Goal: Task Accomplishment & Management: Manage account settings

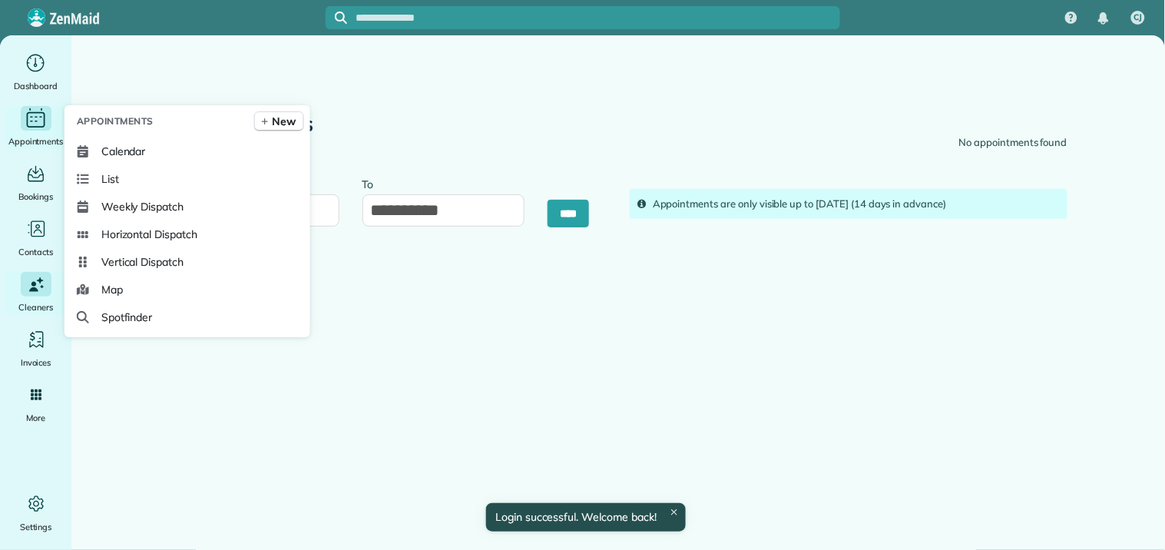
click at [18, 138] on span "Appointments" at bounding box center [35, 141] width 55 height 15
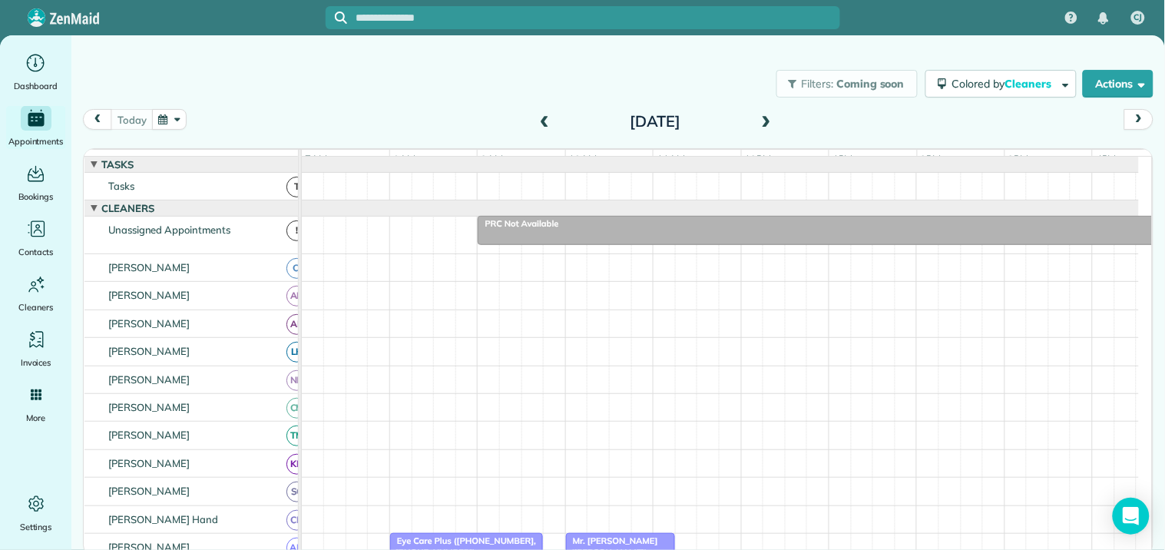
click at [763, 120] on span at bounding box center [766, 122] width 17 height 14
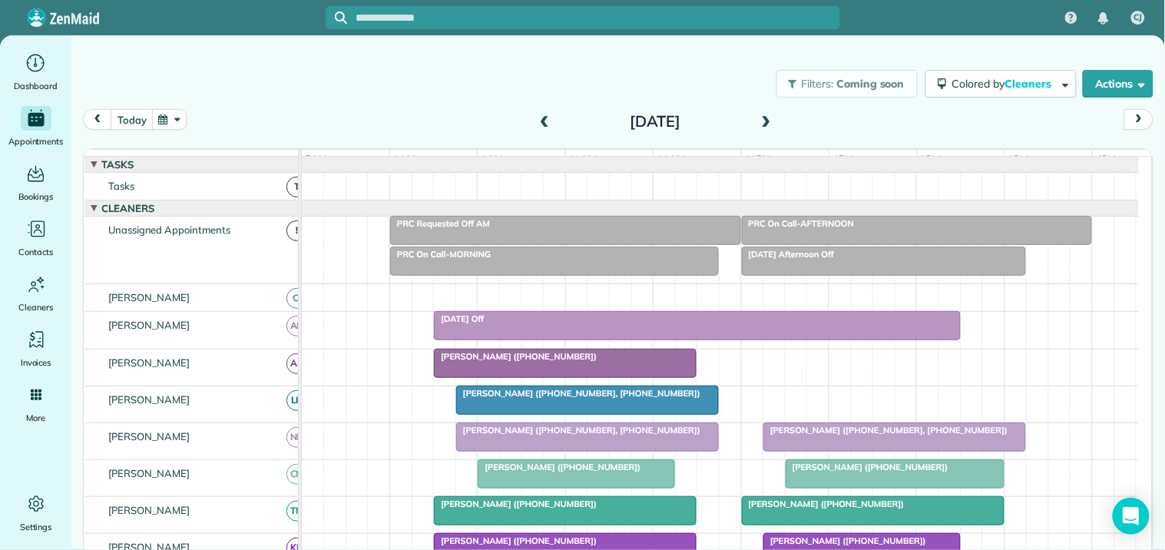
click at [763, 120] on span at bounding box center [766, 122] width 17 height 14
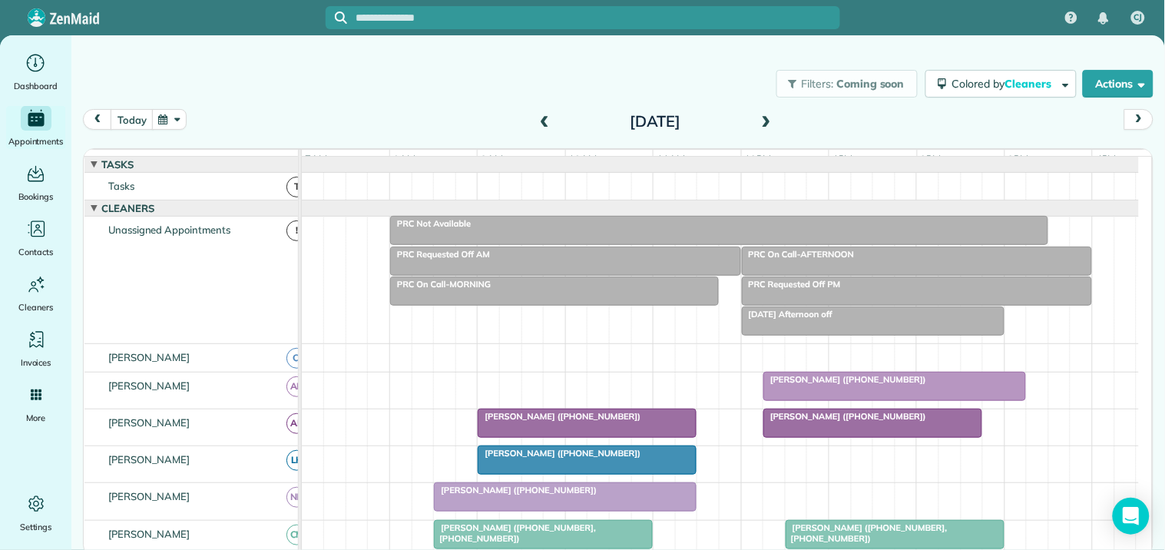
click at [533, 12] on input "text" at bounding box center [598, 18] width 484 height 12
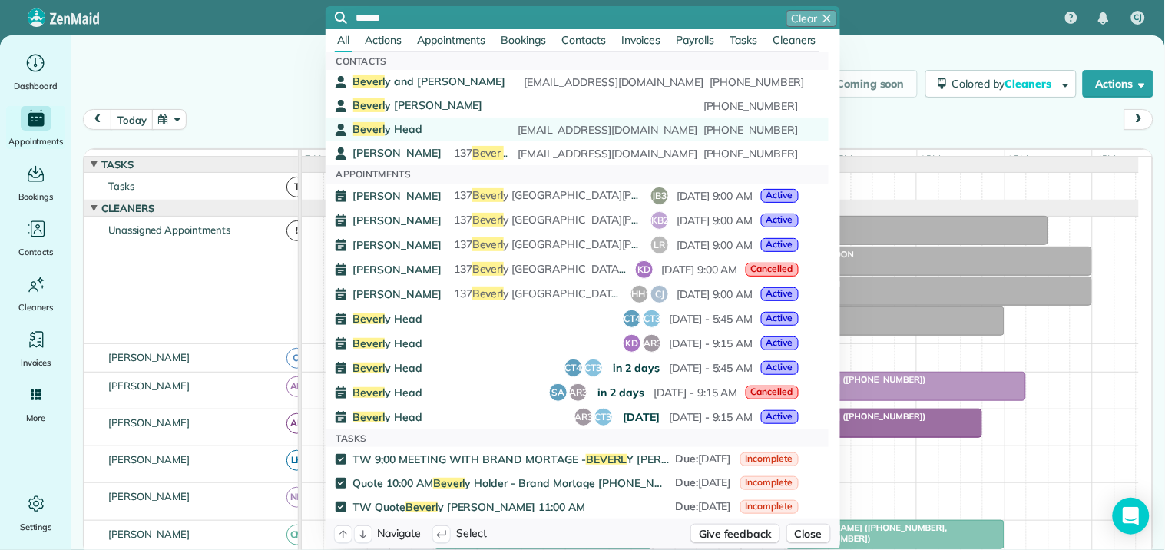
type input "******"
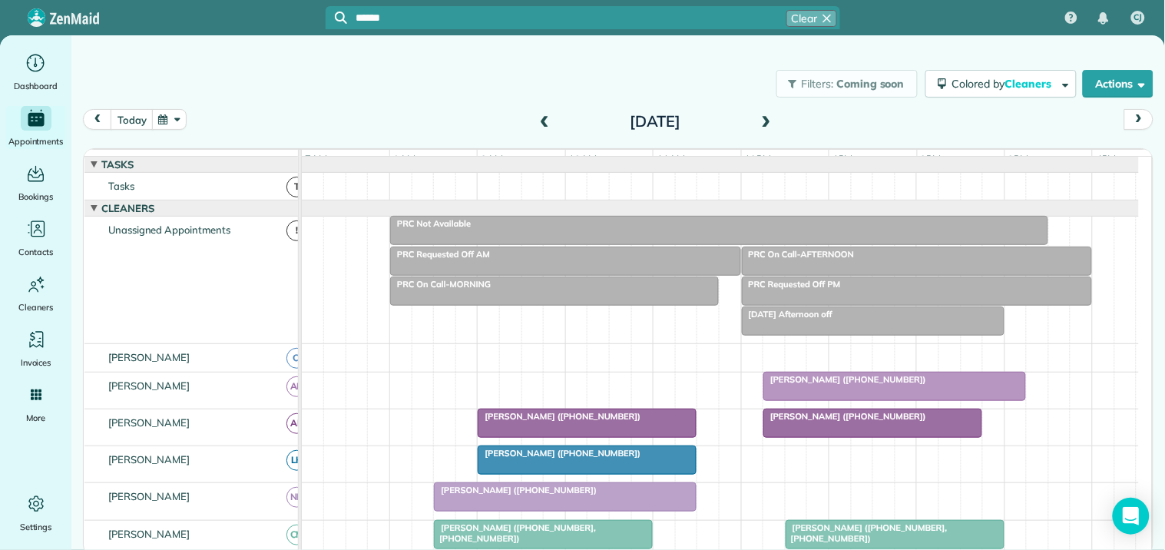
click at [411, 128] on span "Beverl y Head" at bounding box center [388, 129] width 70 height 14
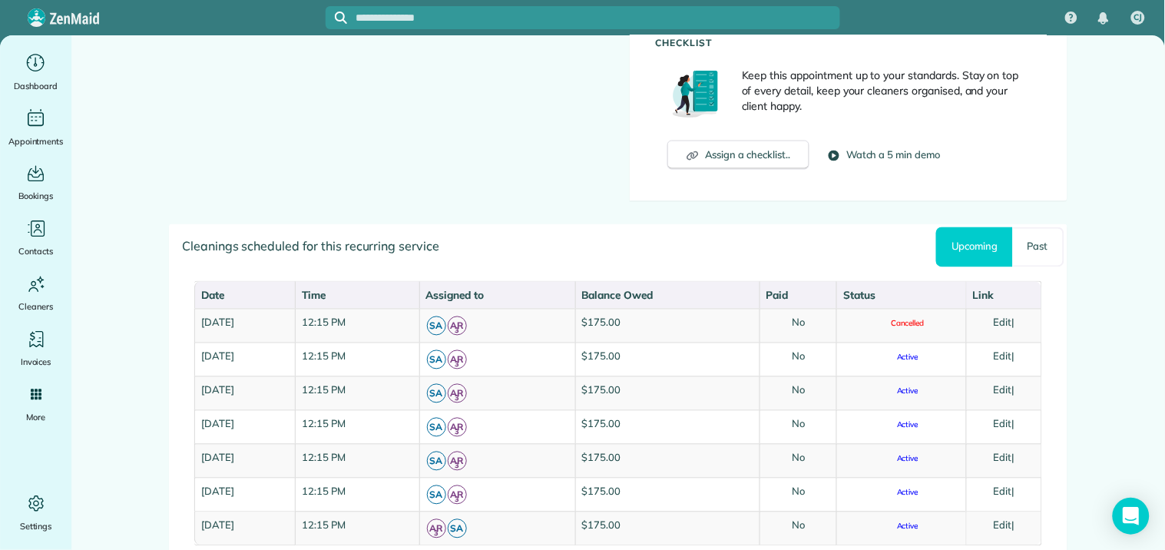
scroll to position [691, 0]
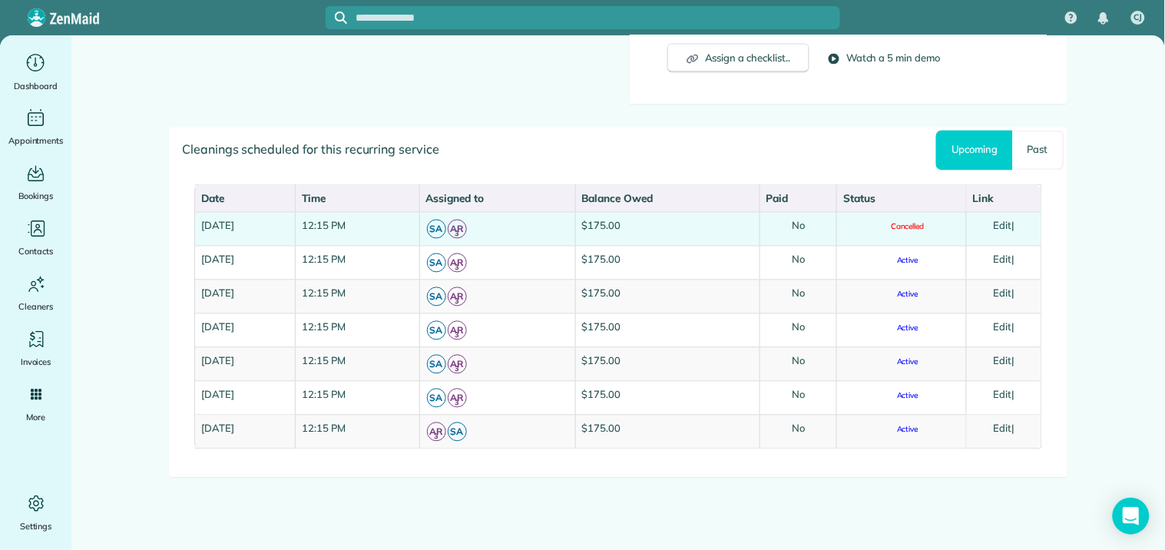
click at [1004, 223] on link "Edit" at bounding box center [1003, 226] width 18 height 12
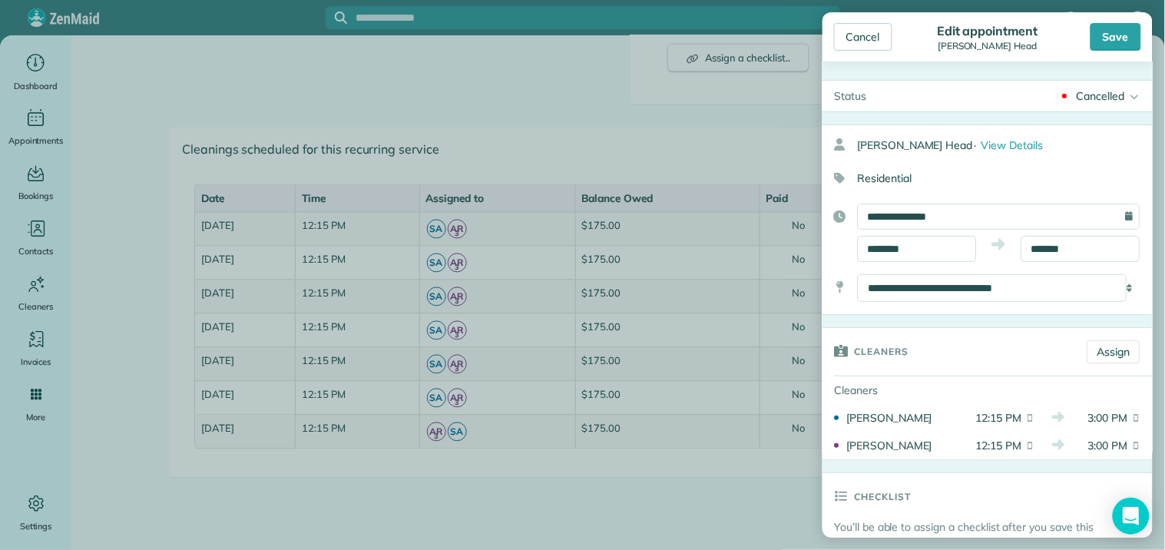
click at [1090, 102] on div "Cancelled" at bounding box center [1101, 95] width 48 height 15
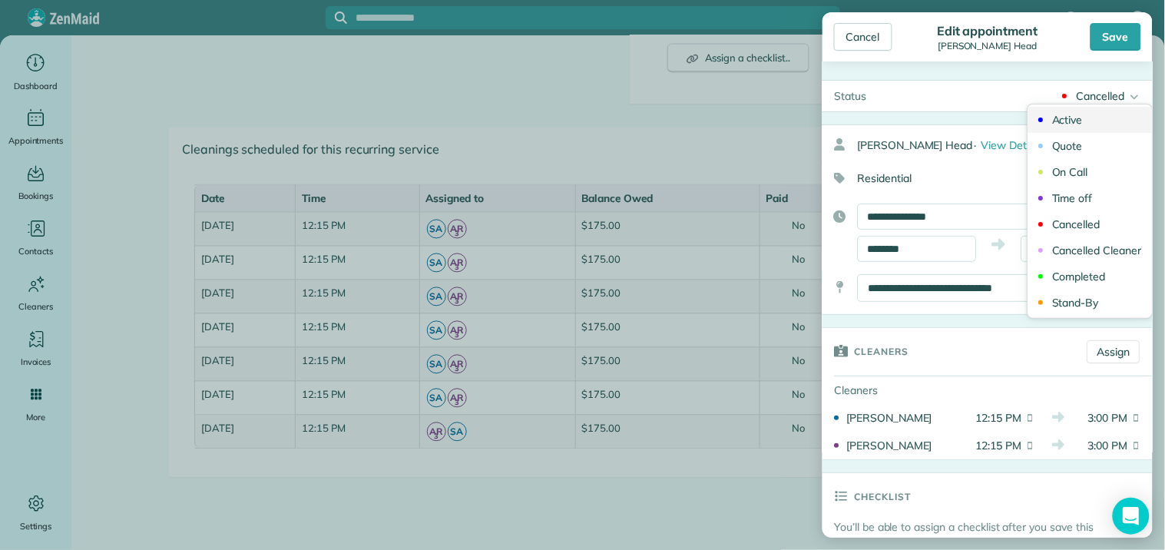
click at [1061, 114] on div "Active" at bounding box center [1068, 119] width 31 height 11
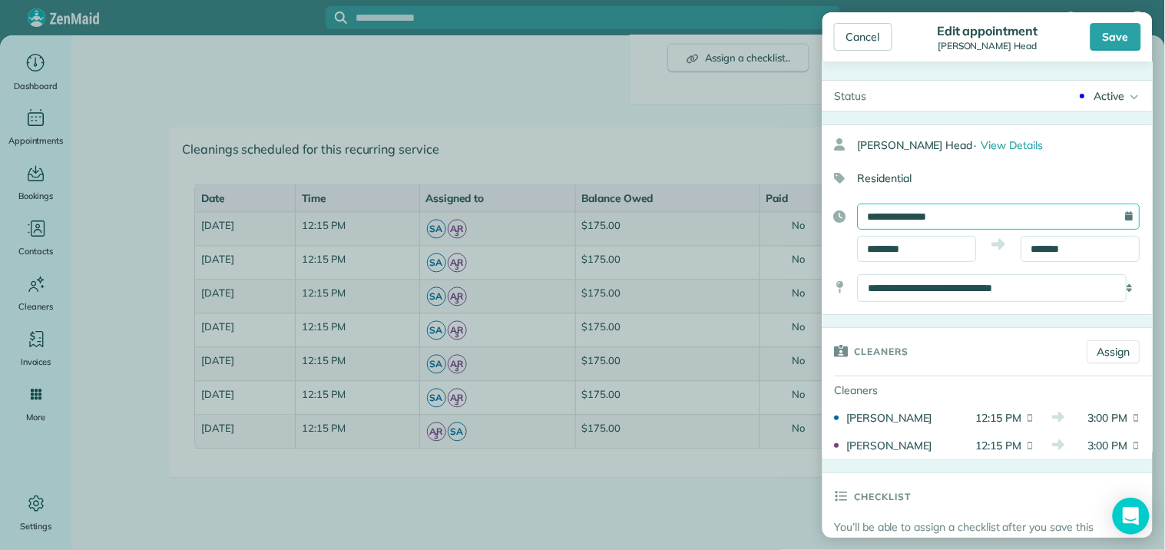
click at [965, 220] on input "**********" at bounding box center [999, 216] width 283 height 26
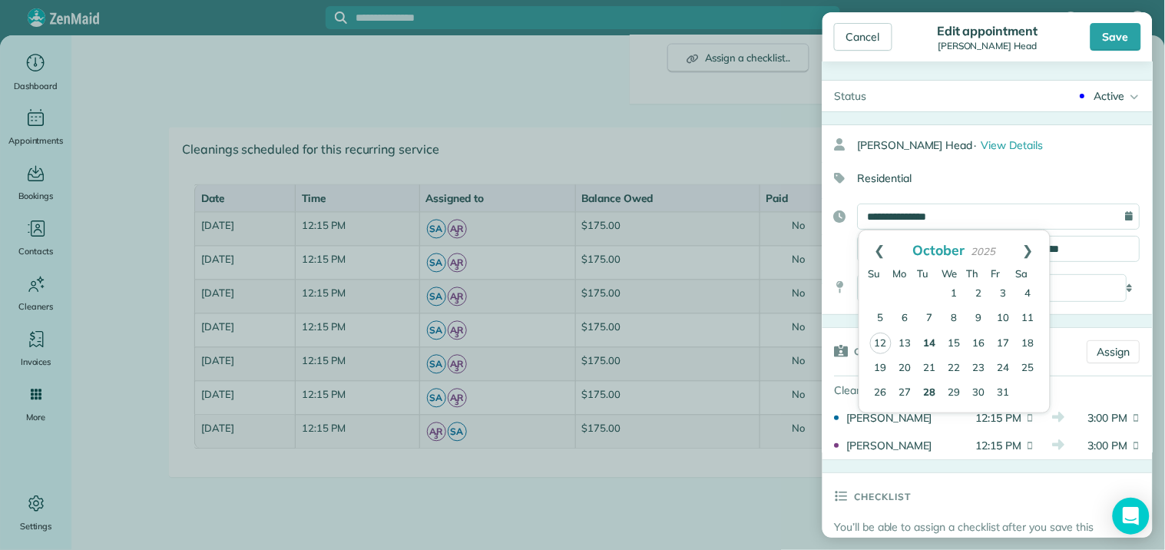
click at [930, 385] on link "28" at bounding box center [930, 393] width 25 height 25
type input "**********"
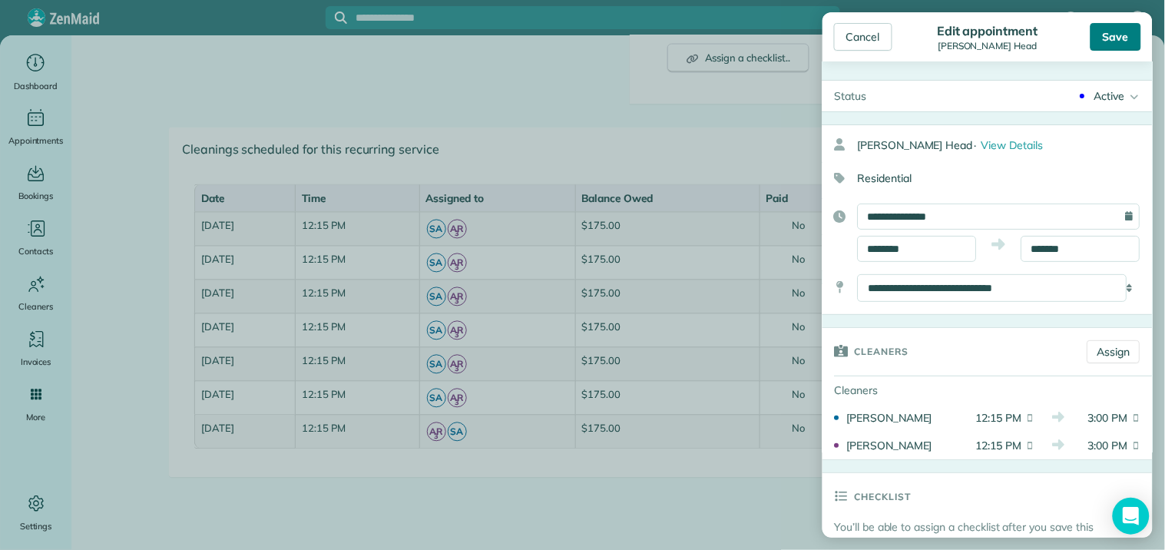
click at [1118, 29] on div "Save" at bounding box center [1115, 37] width 51 height 28
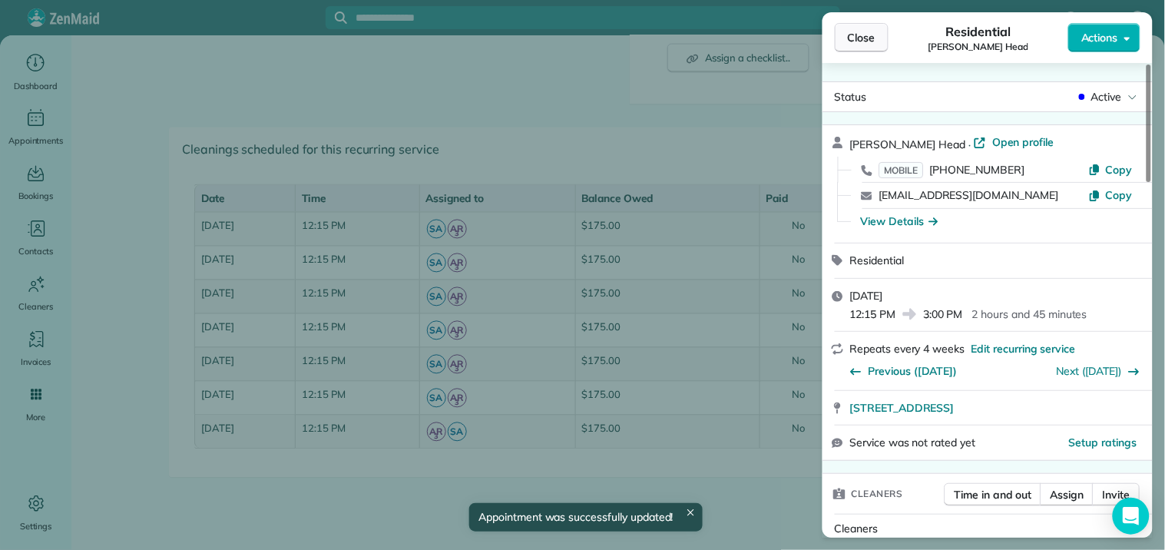
click at [863, 35] on span "Close" at bounding box center [862, 37] width 28 height 15
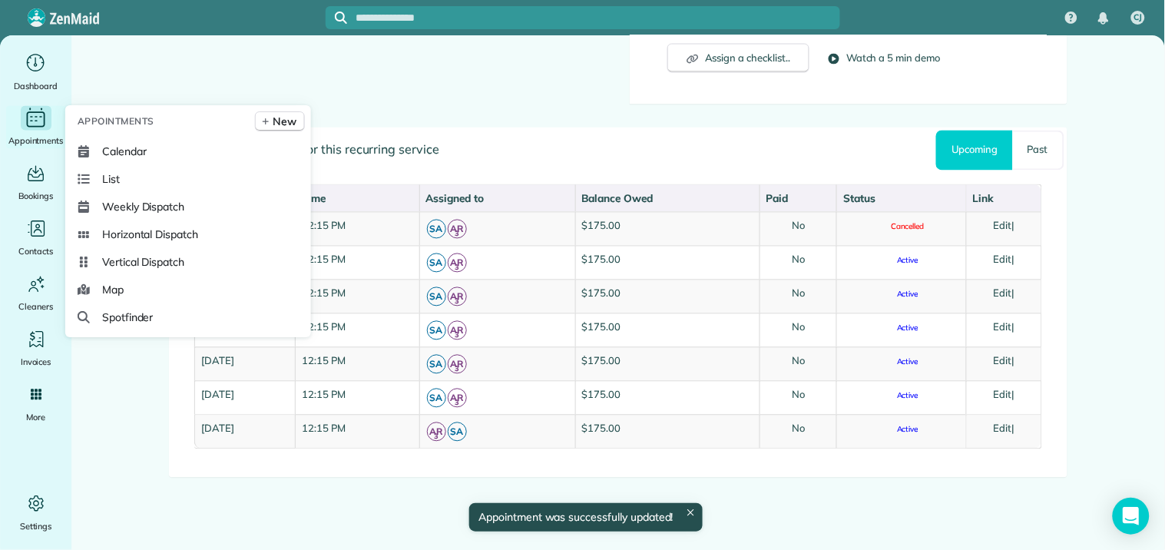
click at [34, 121] on icon "Main" at bounding box center [36, 118] width 24 height 23
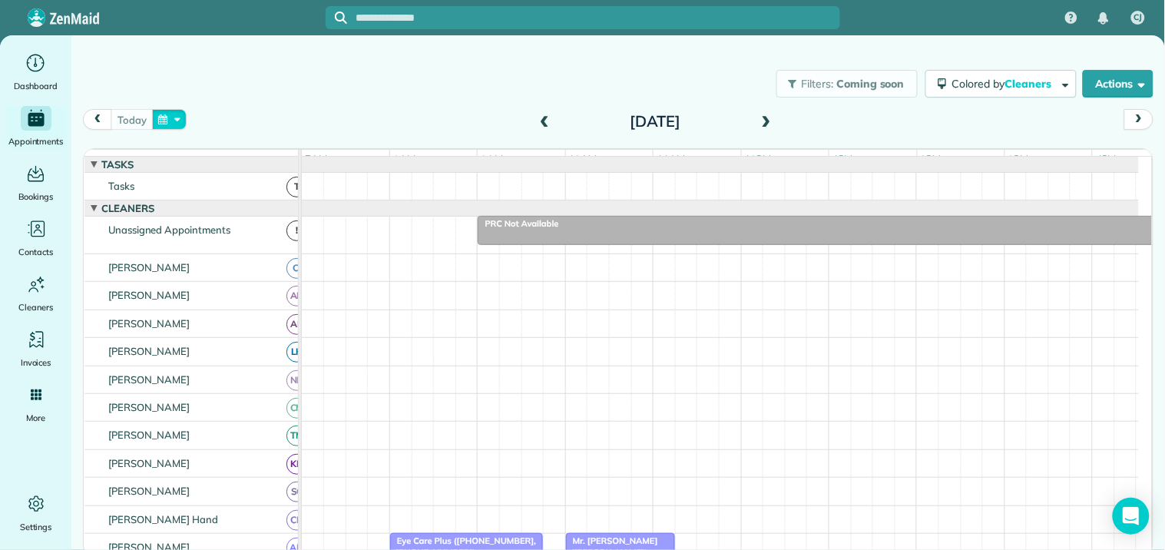
click at [157, 121] on button "button" at bounding box center [169, 119] width 35 height 21
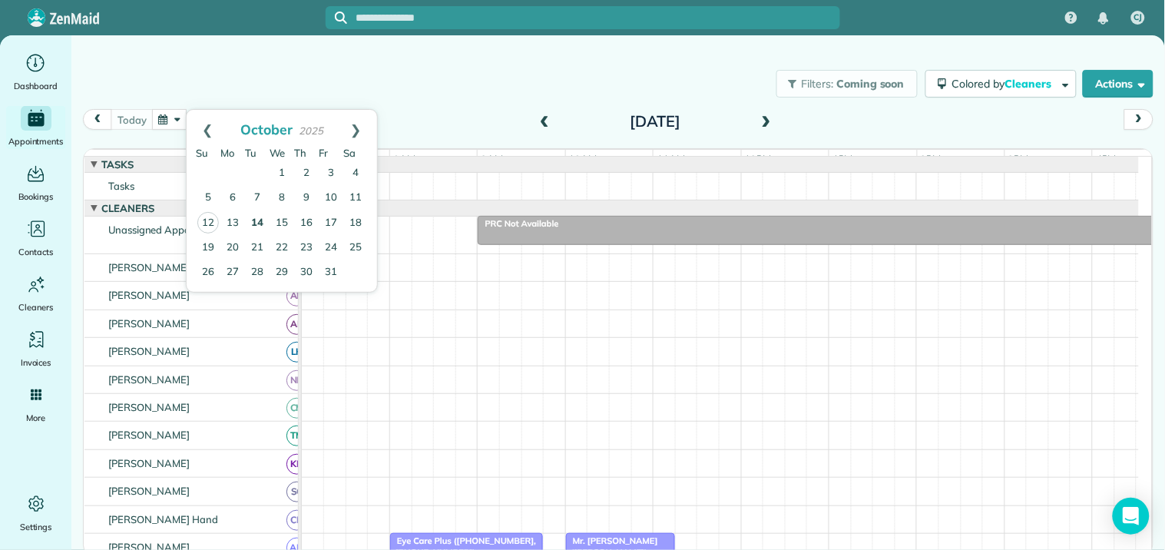
click at [260, 219] on link "14" at bounding box center [257, 223] width 25 height 25
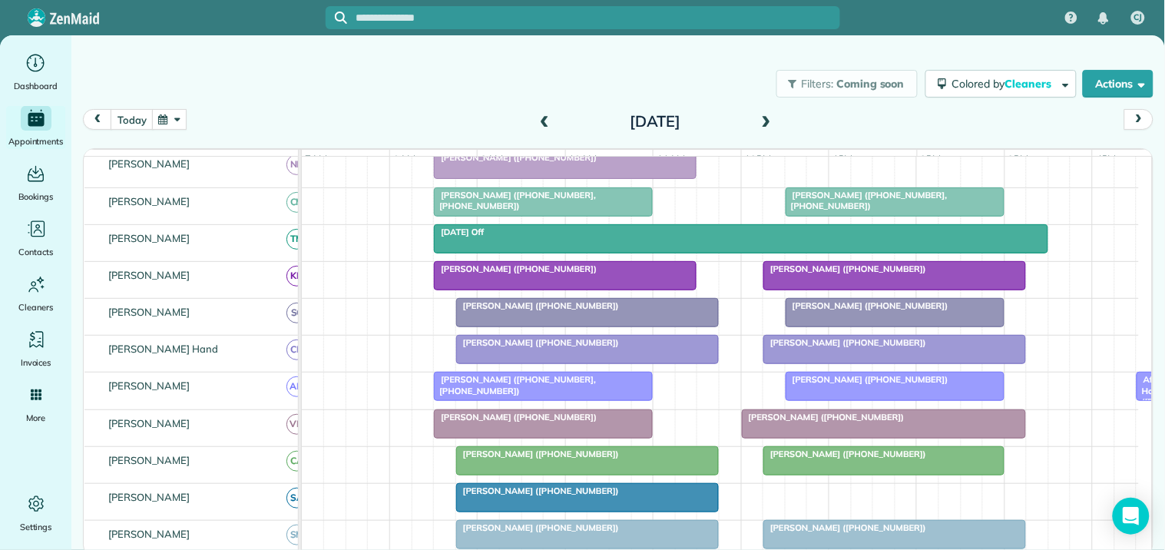
scroll to position [341, 0]
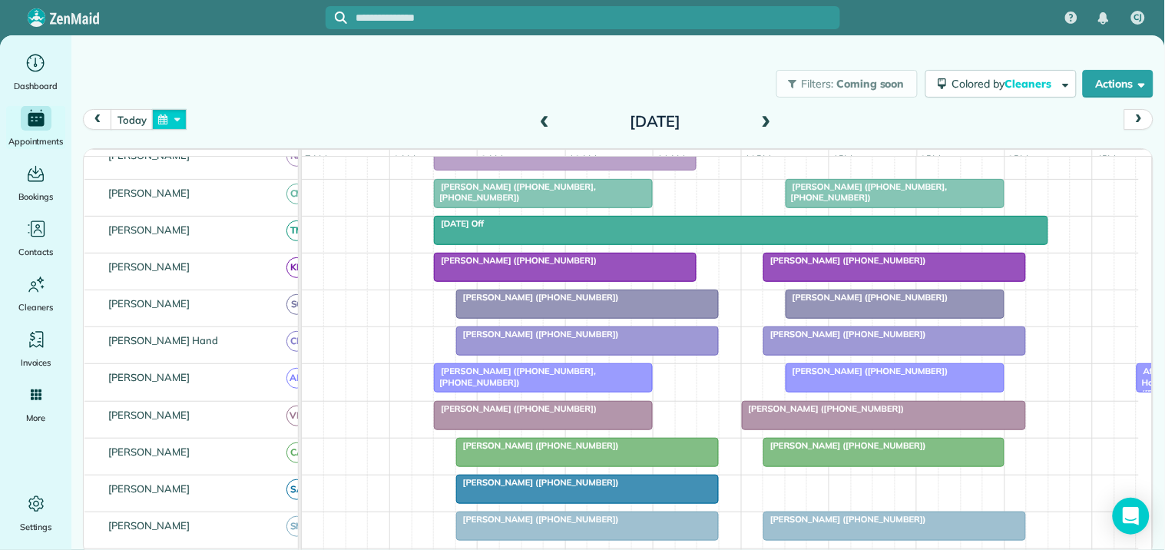
click at [169, 117] on button "button" at bounding box center [169, 119] width 35 height 21
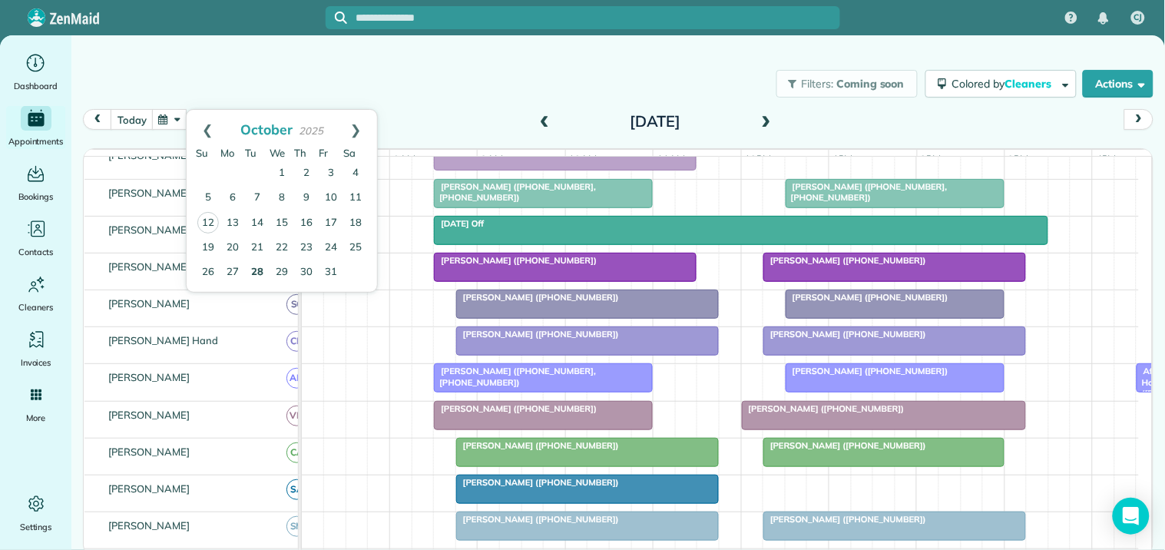
click at [256, 264] on link "28" at bounding box center [257, 272] width 25 height 25
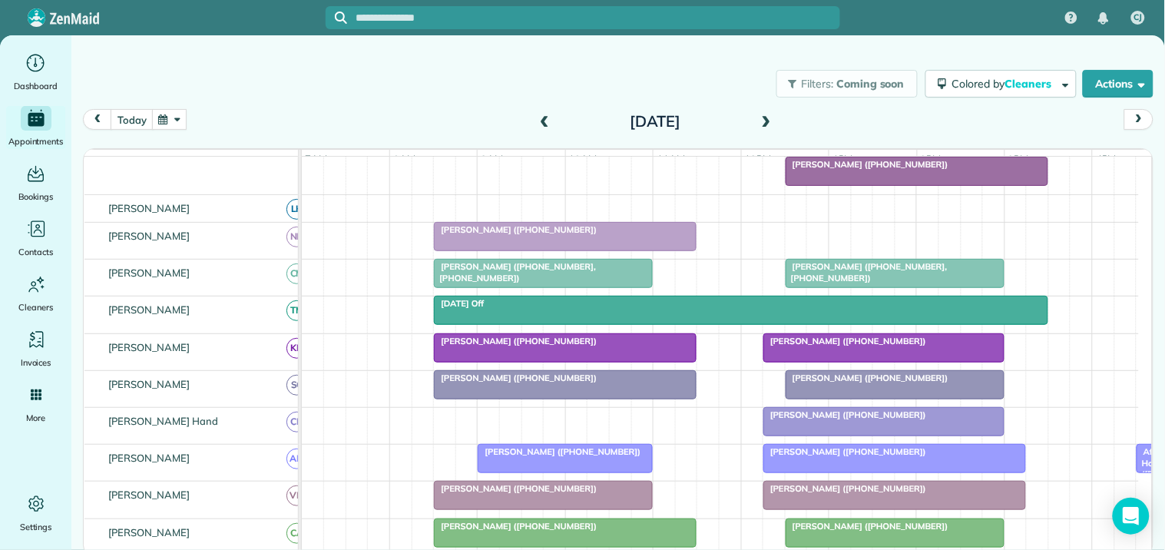
scroll to position [221, 0]
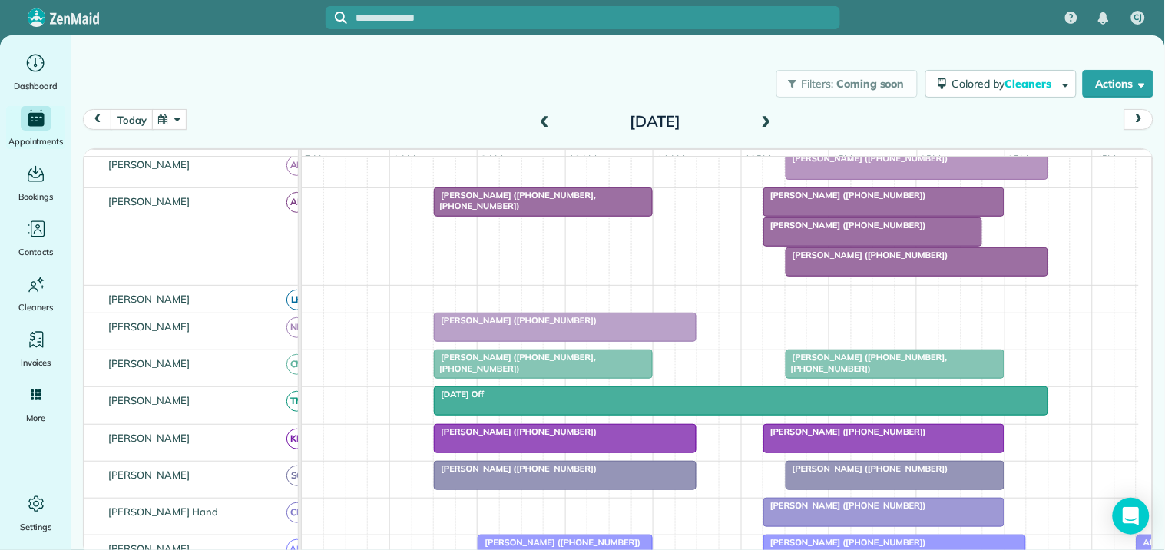
click at [859, 200] on span "Beverly Head (+16782076727)" at bounding box center [845, 195] width 164 height 11
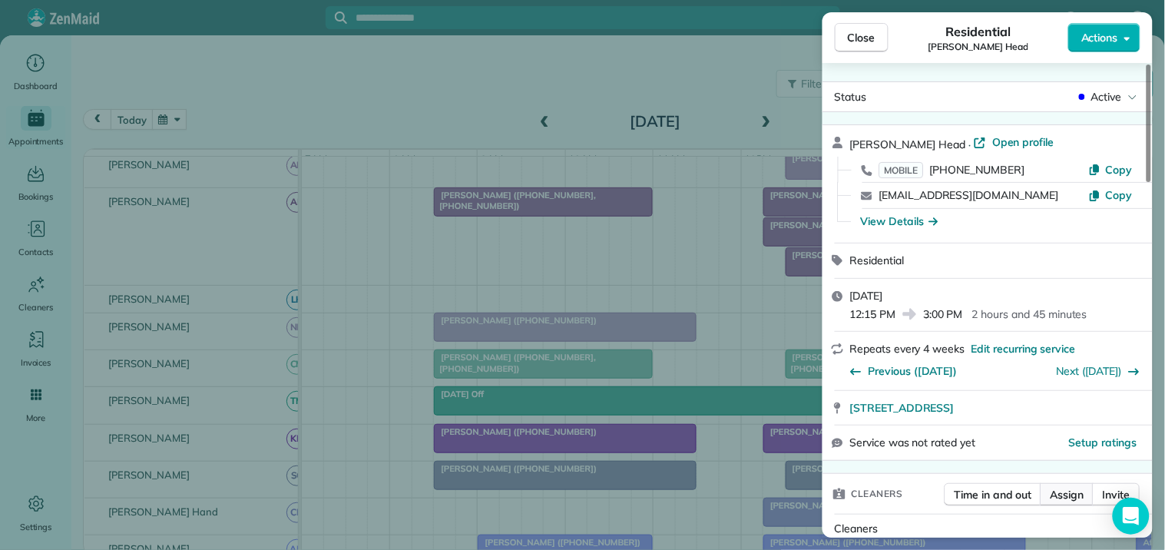
click at [1073, 492] on span "Assign" at bounding box center [1068, 494] width 34 height 15
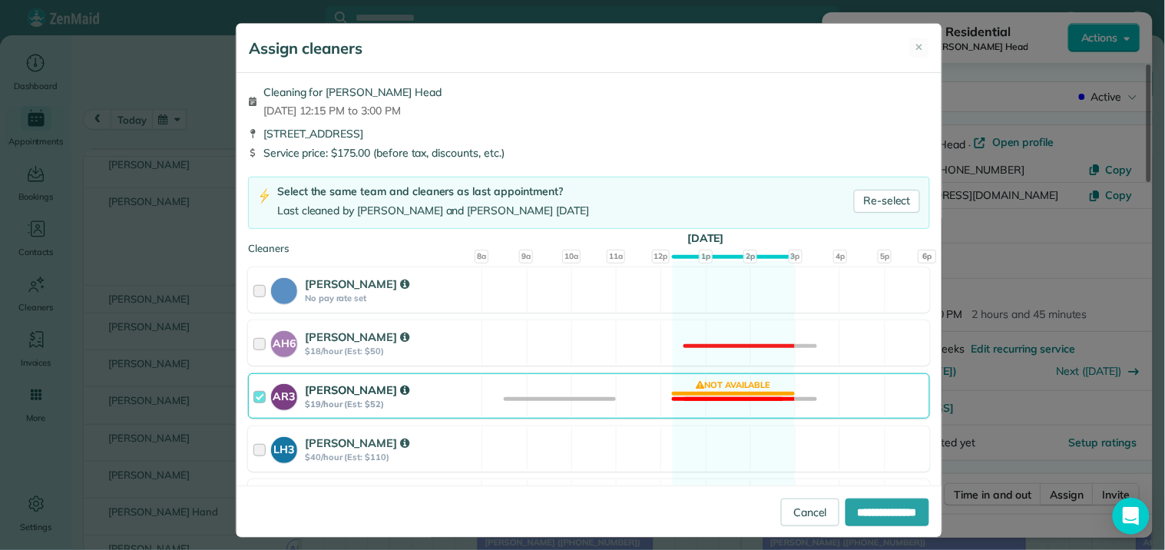
click at [720, 401] on div "AR3 Amy Reid $19/hour (Est: $52) Not available" at bounding box center [589, 395] width 682 height 45
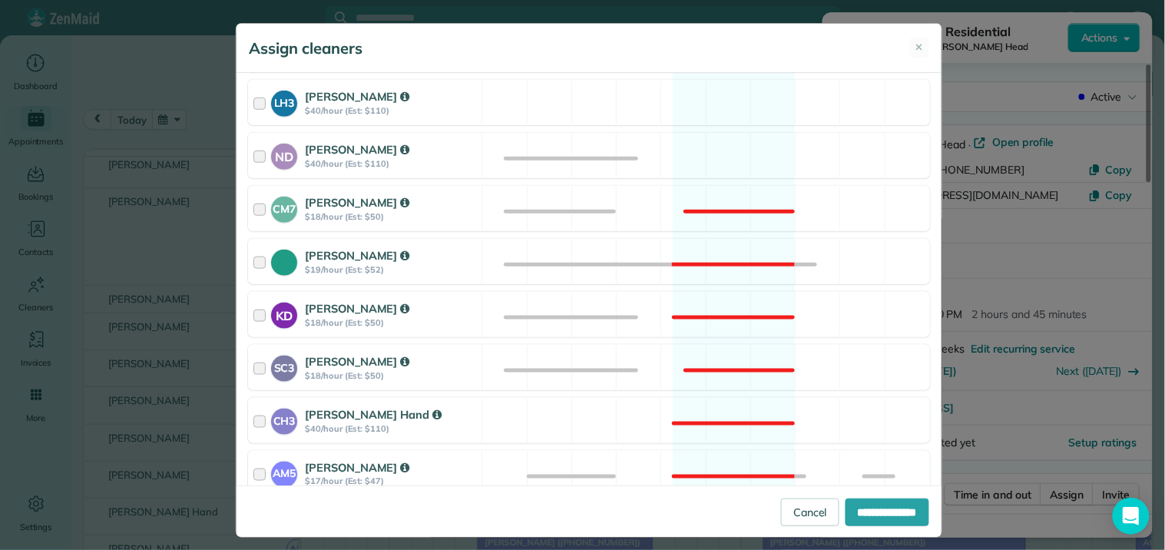
scroll to position [341, 0]
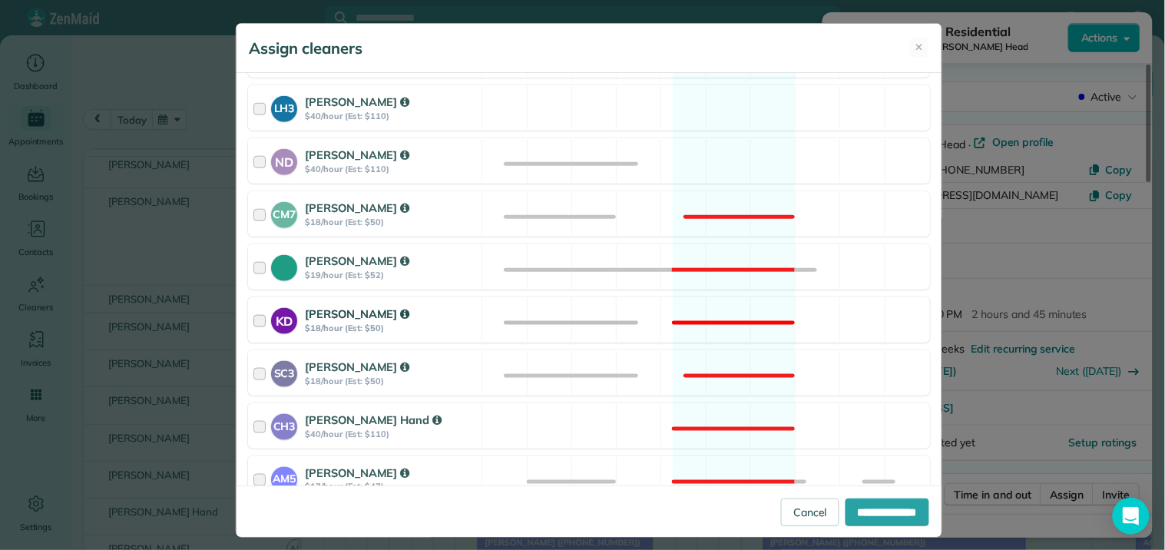
click at [720, 310] on div "KD Katerina Doane $18/hour (Est: $50) Not available" at bounding box center [589, 319] width 682 height 45
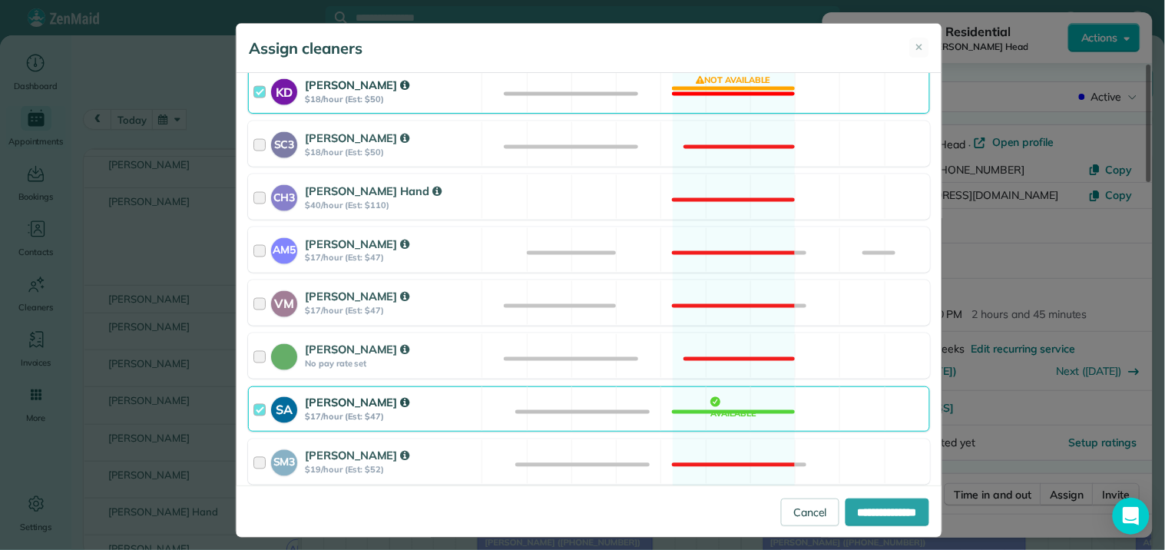
scroll to position [680, 0]
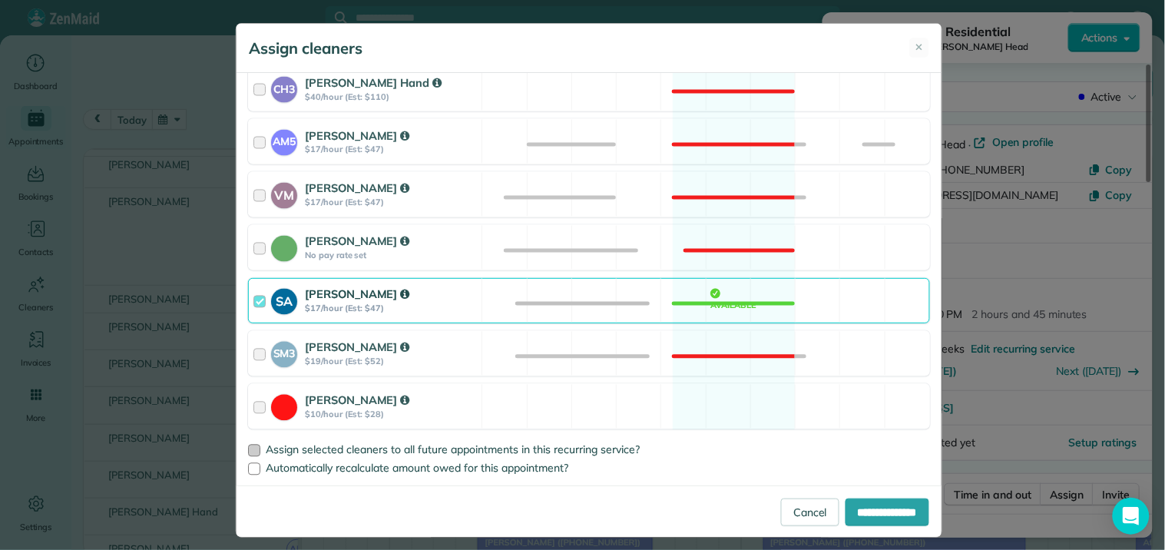
click at [250, 453] on div at bounding box center [254, 451] width 12 height 12
click at [878, 505] on input "**********" at bounding box center [887, 512] width 84 height 28
type input "**********"
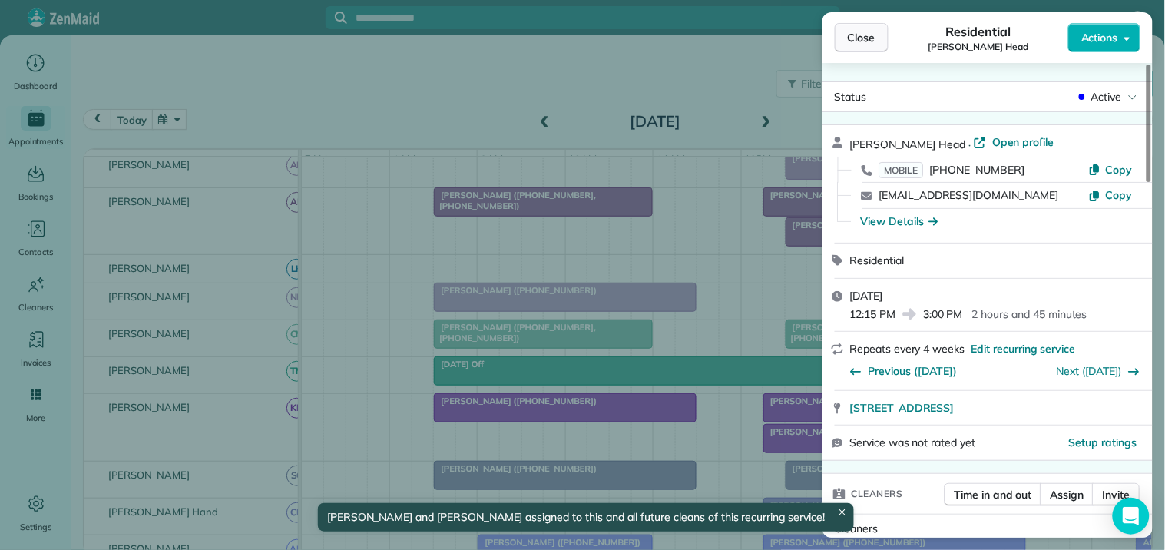
click at [865, 36] on span "Close" at bounding box center [862, 37] width 28 height 15
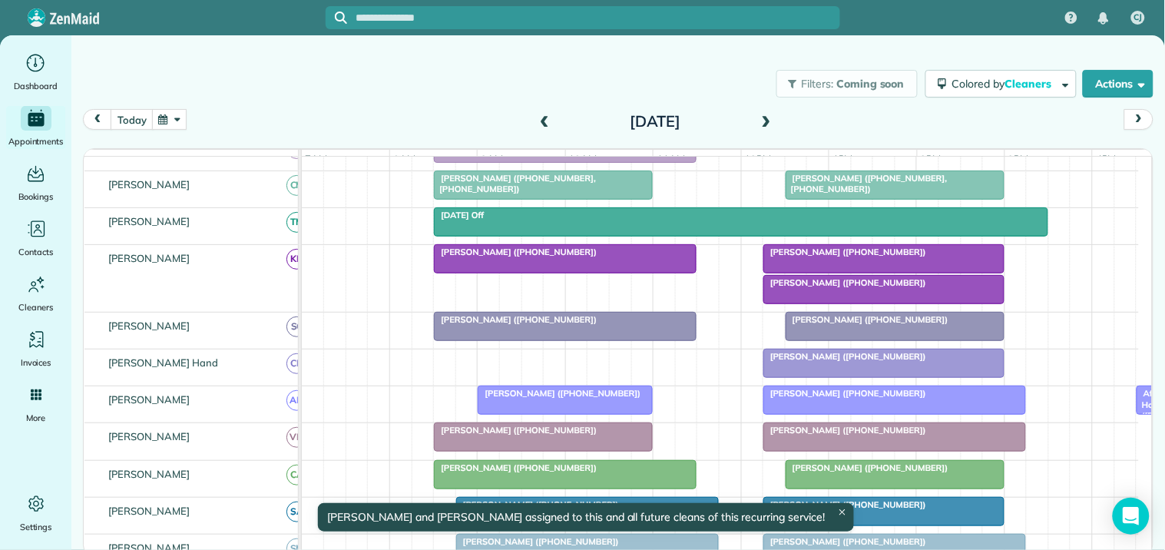
scroll to position [563, 0]
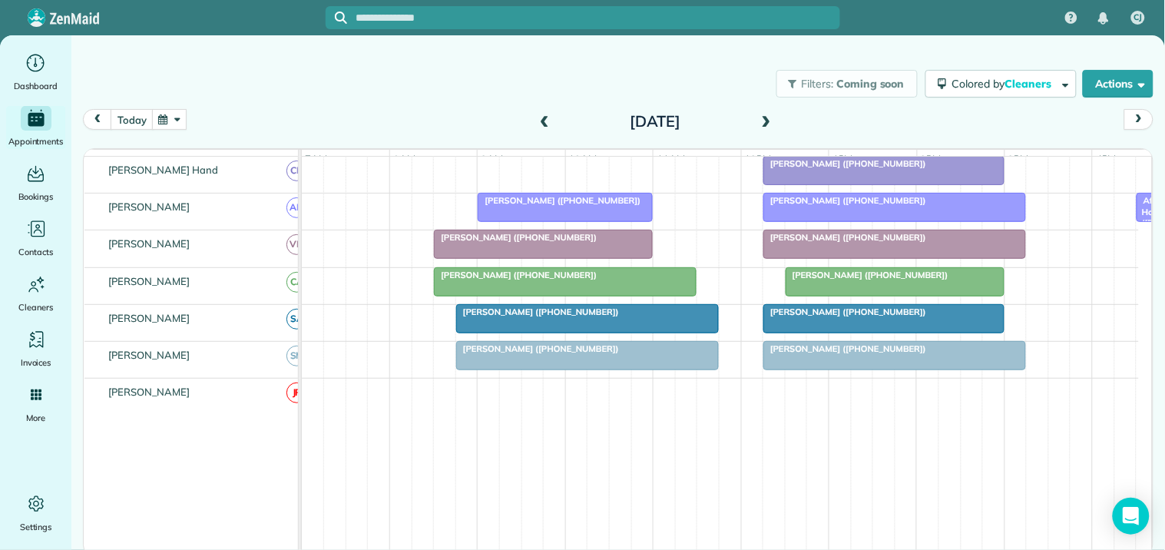
click at [841, 317] on div "Beverly Head (+16782076727)" at bounding box center [884, 311] width 232 height 11
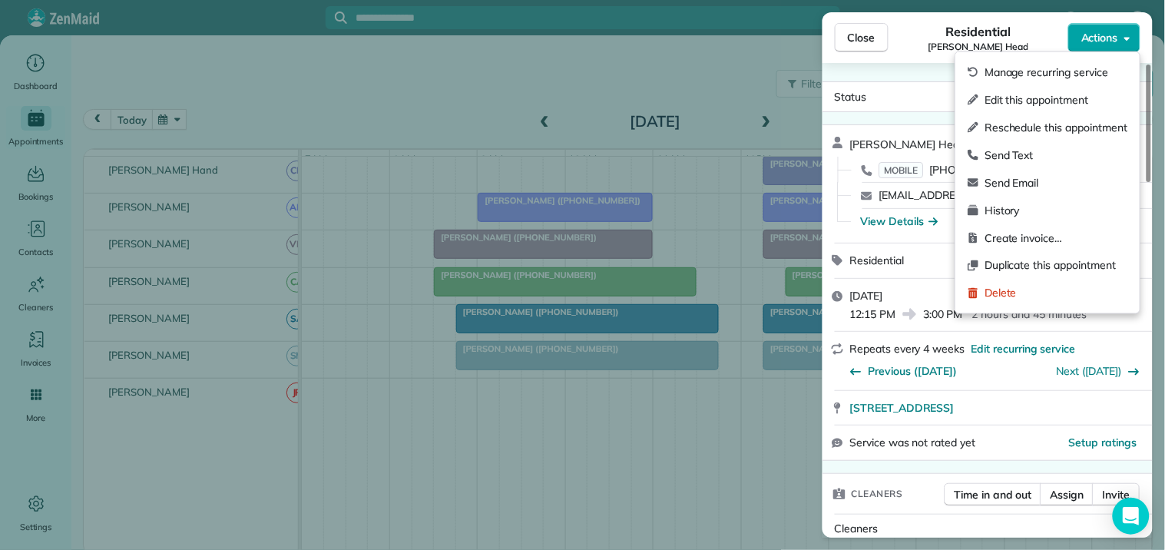
click at [1107, 35] on span "Actions" at bounding box center [1099, 37] width 37 height 15
click at [1024, 71] on span "Manage recurring service" at bounding box center [1055, 72] width 143 height 15
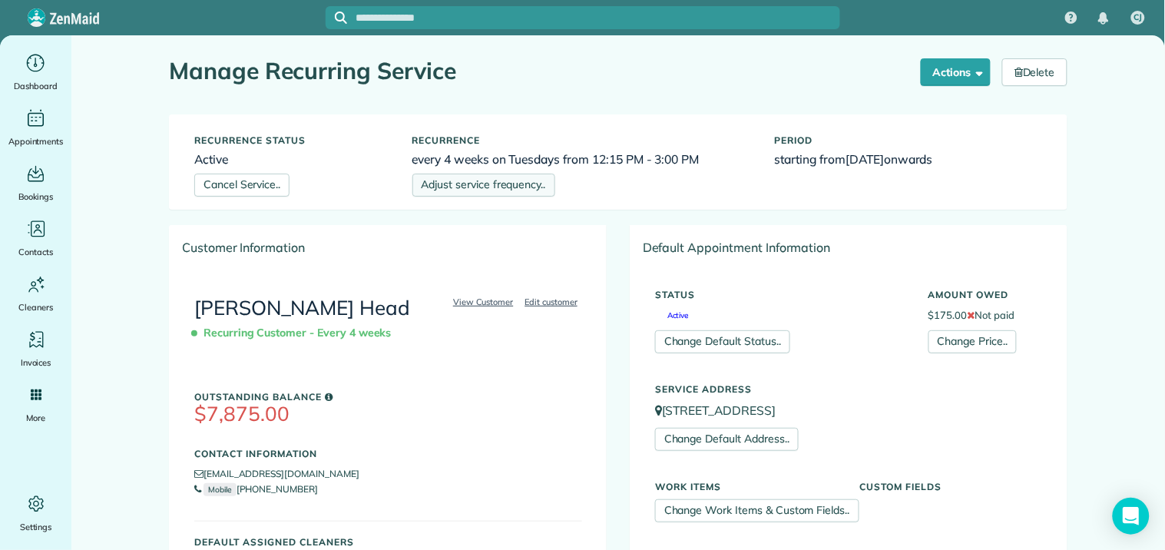
click at [509, 184] on link "Adjust service frequency.." at bounding box center [483, 185] width 143 height 23
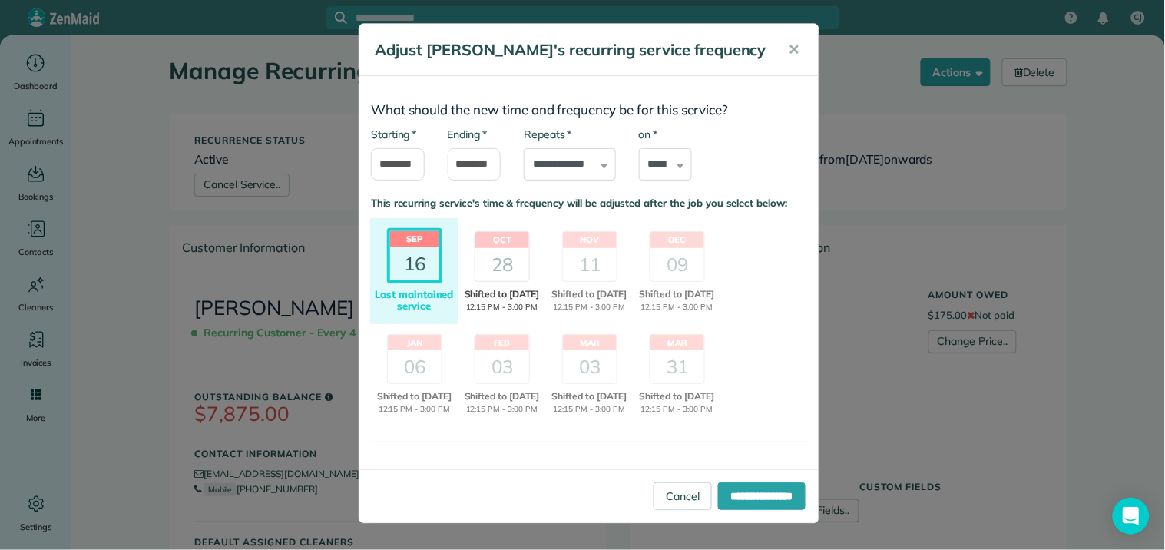
click at [484, 266] on div "28" at bounding box center [502, 264] width 54 height 33
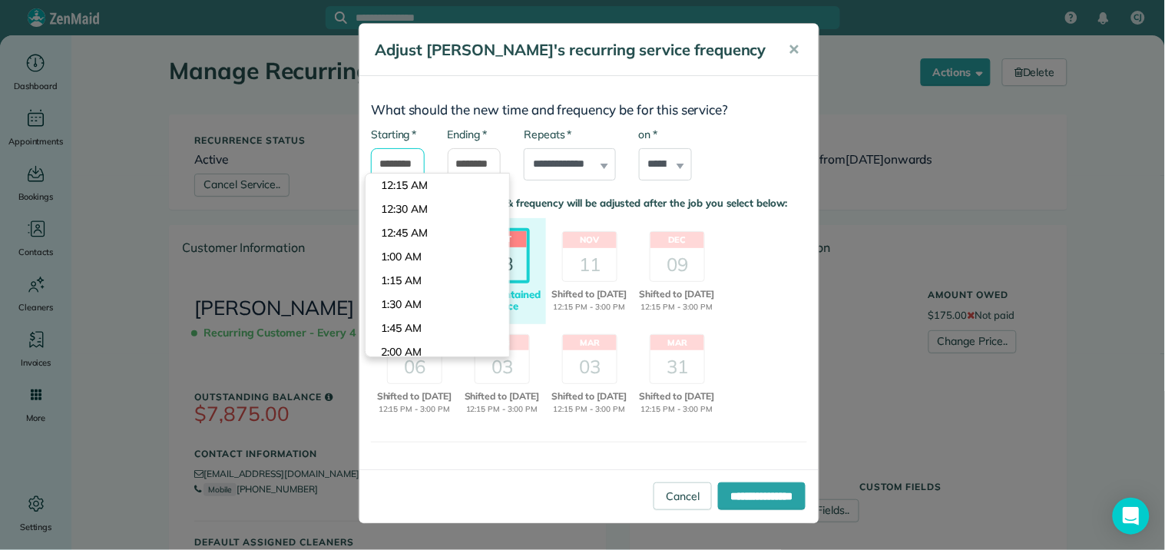
click at [395, 155] on input "********" at bounding box center [398, 164] width 54 height 32
type input "********"
click at [405, 239] on body "CJ Dashboard Appointments Bookings Contacts Cleaners Invoices Payroll Reports H…" at bounding box center [582, 275] width 1165 height 550
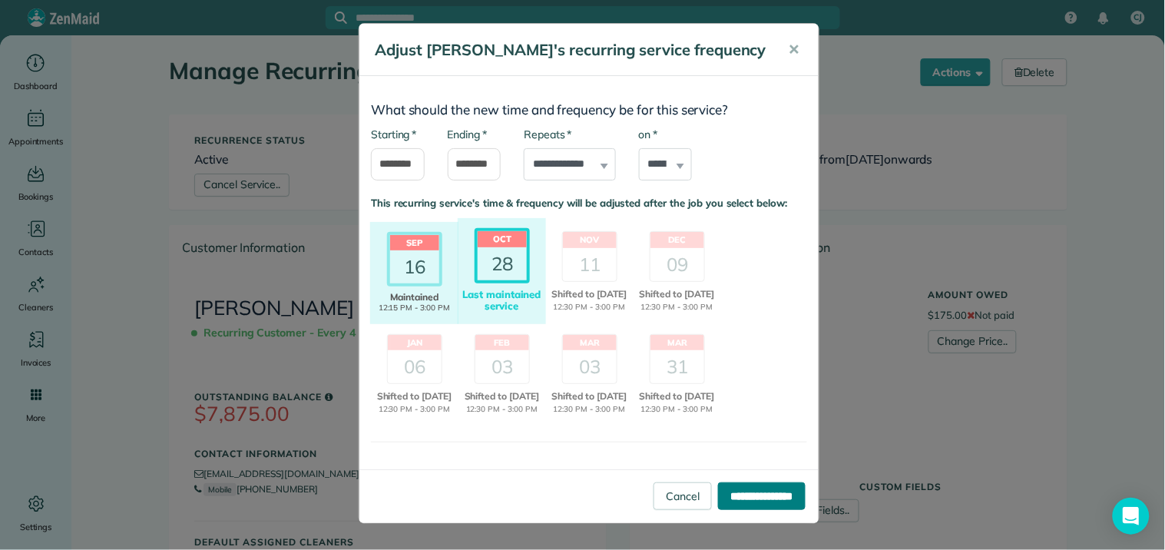
click at [754, 510] on input "**********" at bounding box center [762, 496] width 88 height 28
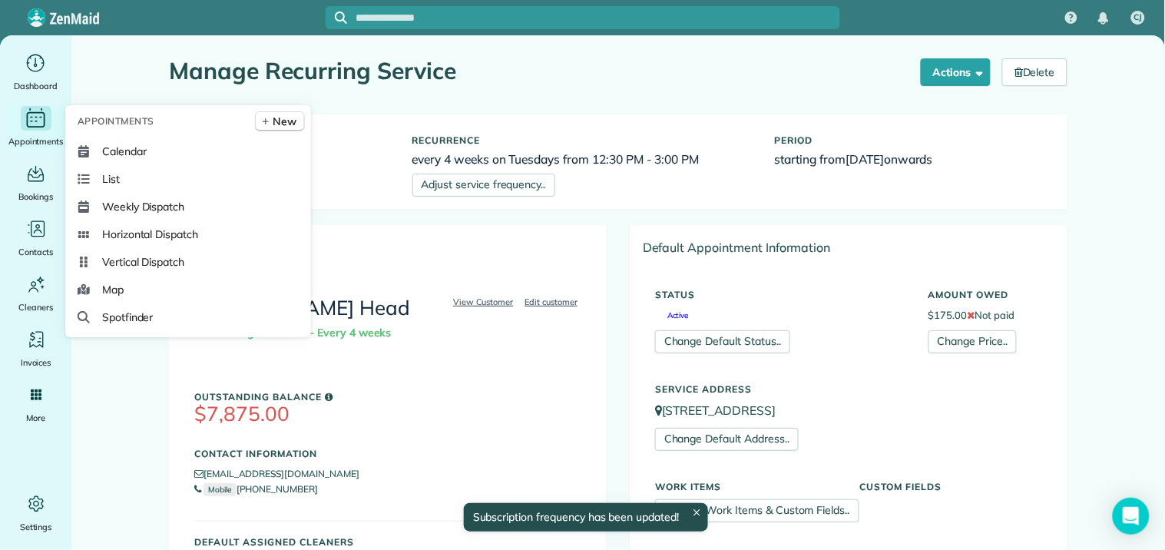
click at [37, 118] on icon "Main" at bounding box center [36, 118] width 24 height 23
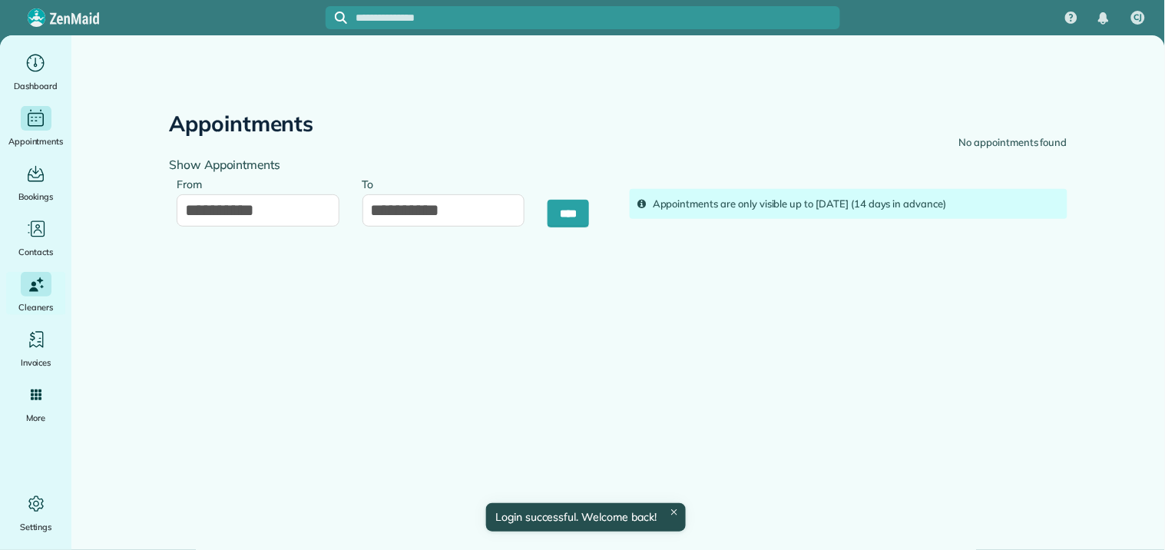
type input "**********"
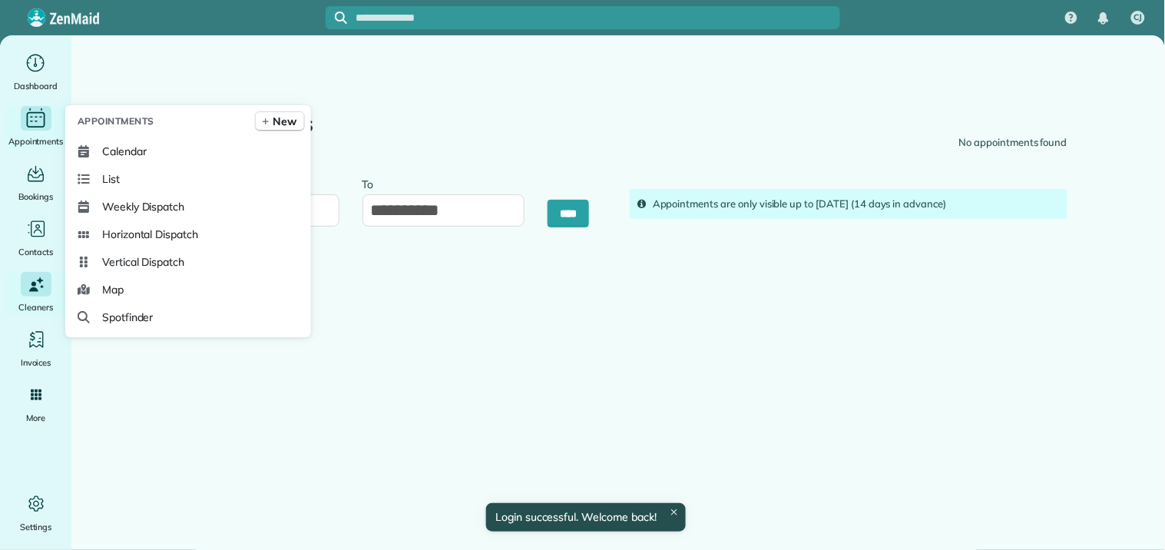
click at [34, 118] on icon "Main" at bounding box center [36, 118] width 24 height 23
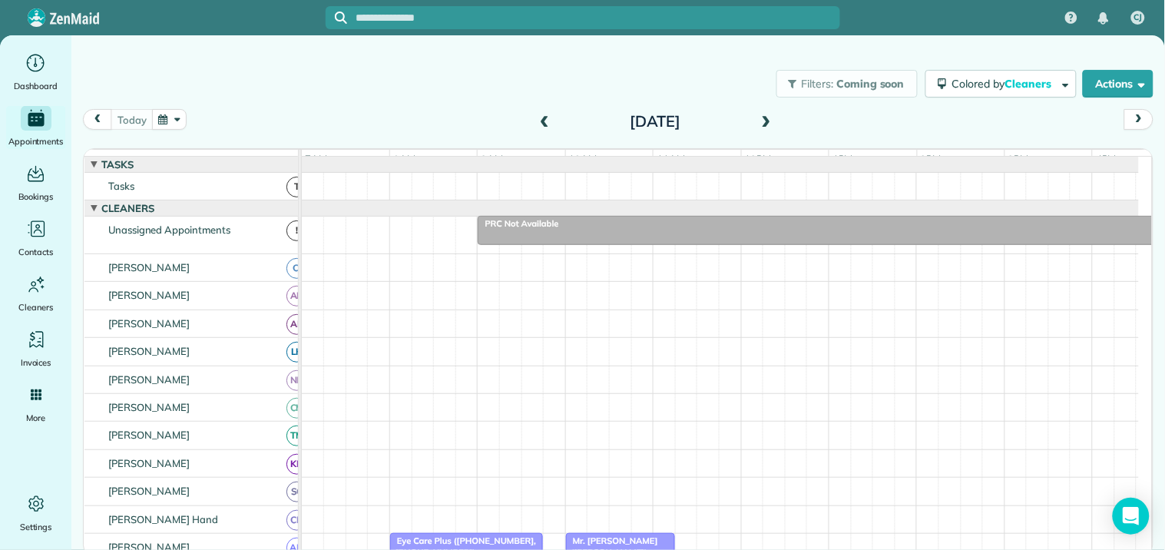
click at [167, 115] on button "button" at bounding box center [169, 119] width 35 height 21
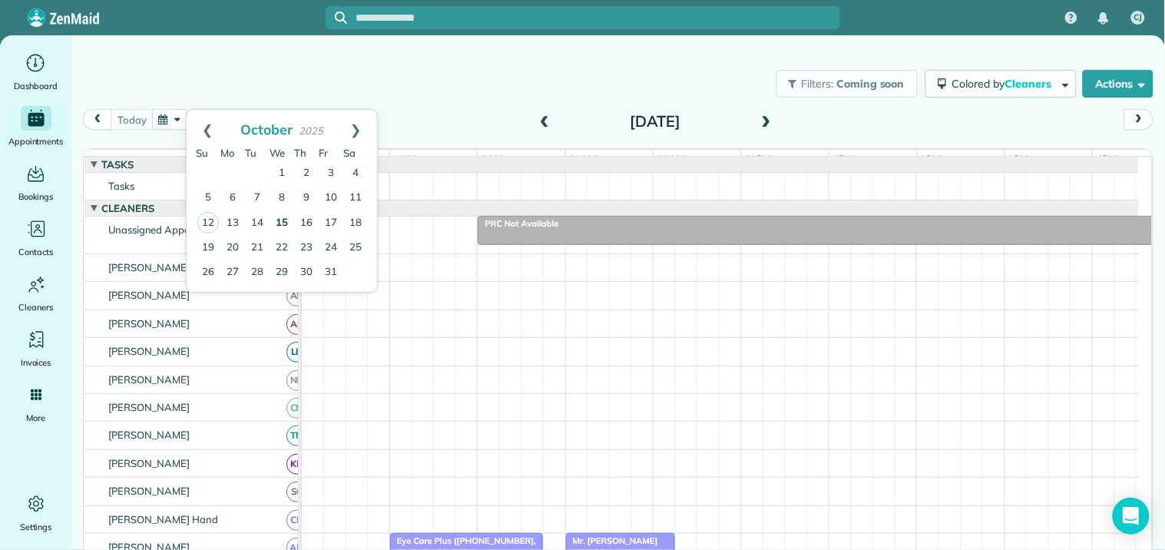
click at [282, 217] on link "15" at bounding box center [282, 223] width 25 height 25
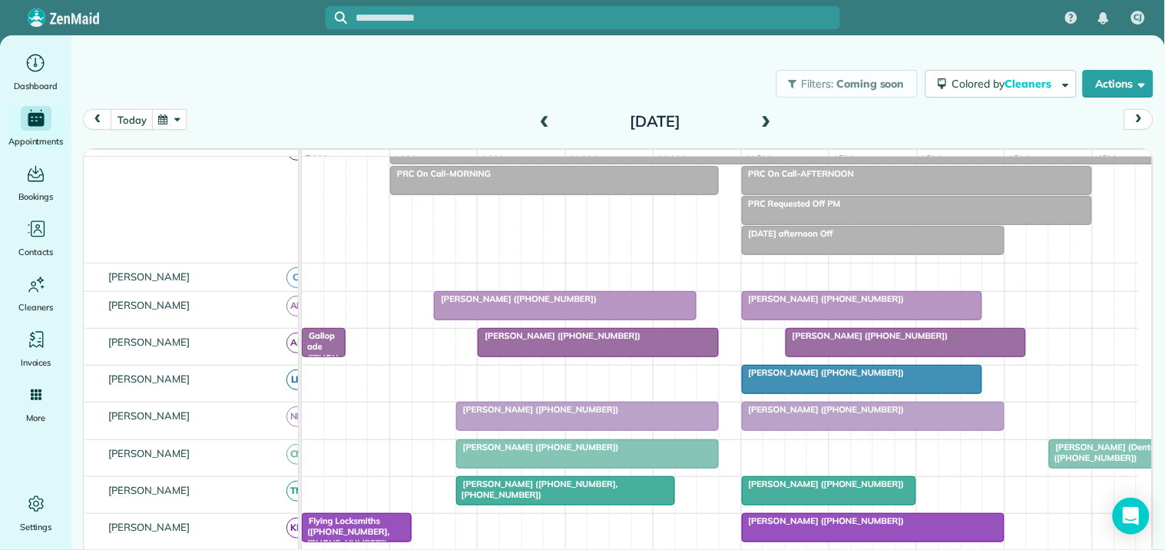
scroll to position [170, 0]
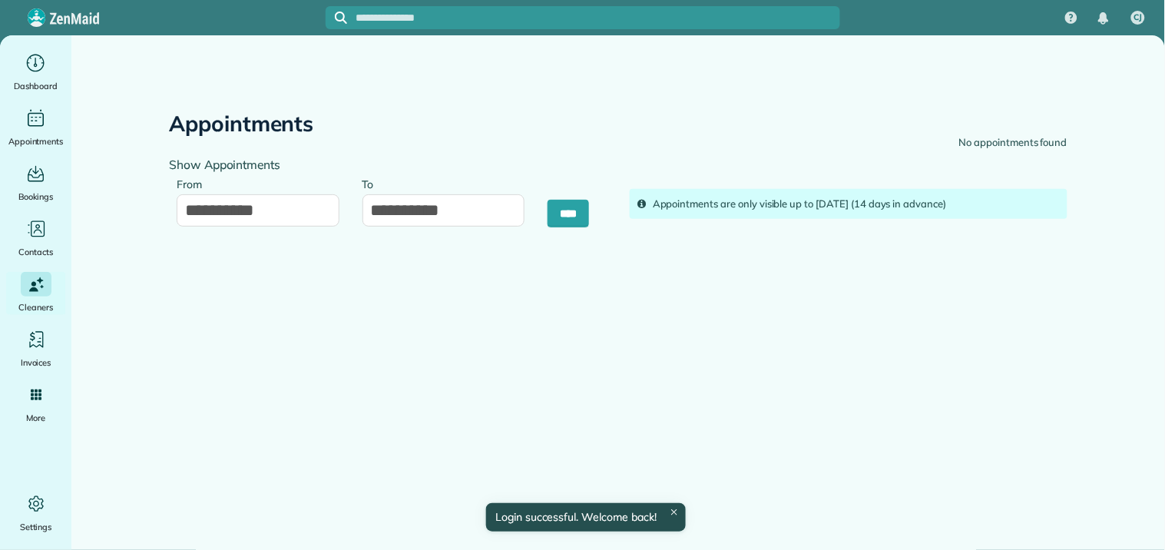
type input "**********"
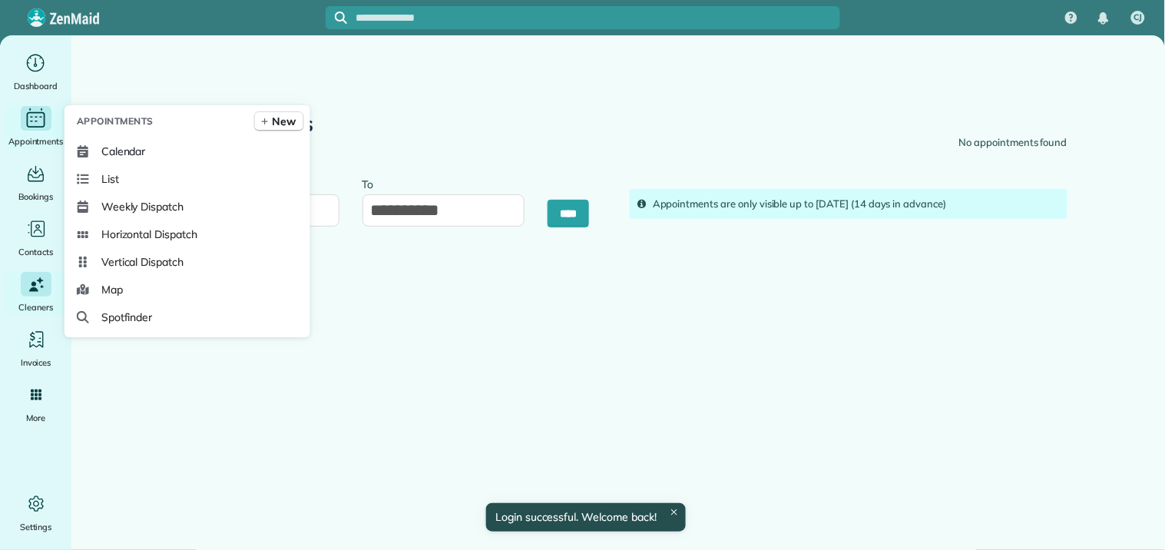
click at [40, 117] on icon "Main" at bounding box center [40, 117] width 3 height 1
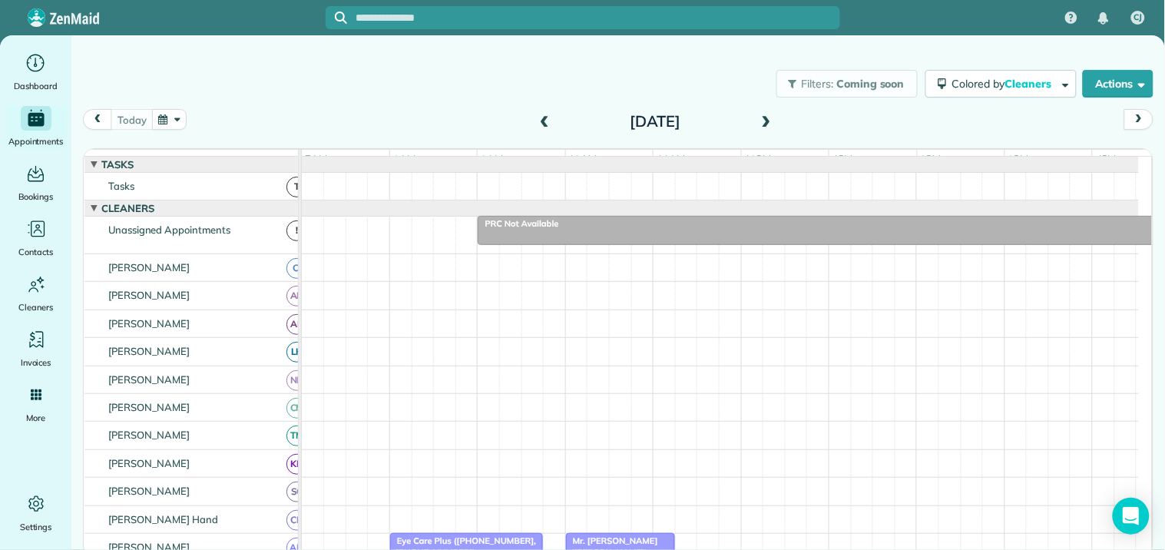
click at [769, 121] on span at bounding box center [766, 122] width 17 height 14
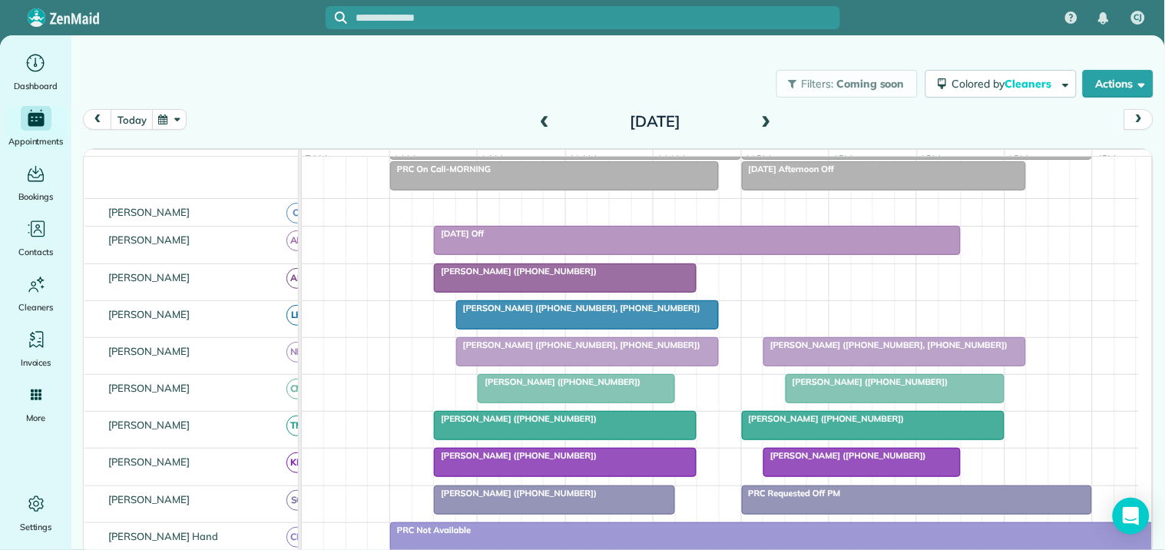
scroll to position [40, 0]
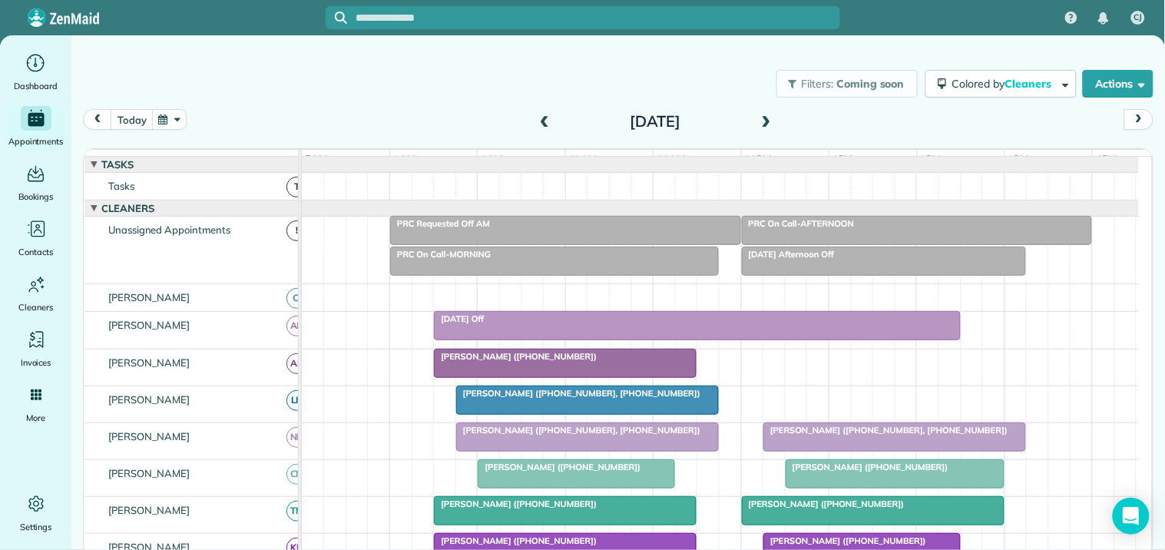
click at [848, 229] on span "PRC On Call-AFTERNOON" at bounding box center [798, 223] width 114 height 11
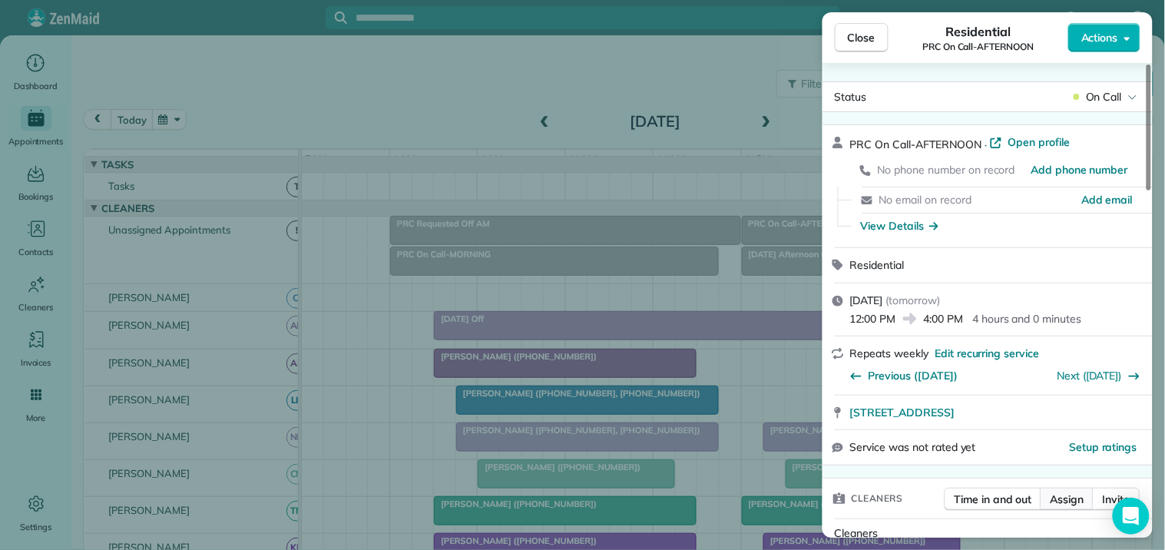
click at [1079, 501] on span "Assign" at bounding box center [1068, 498] width 34 height 15
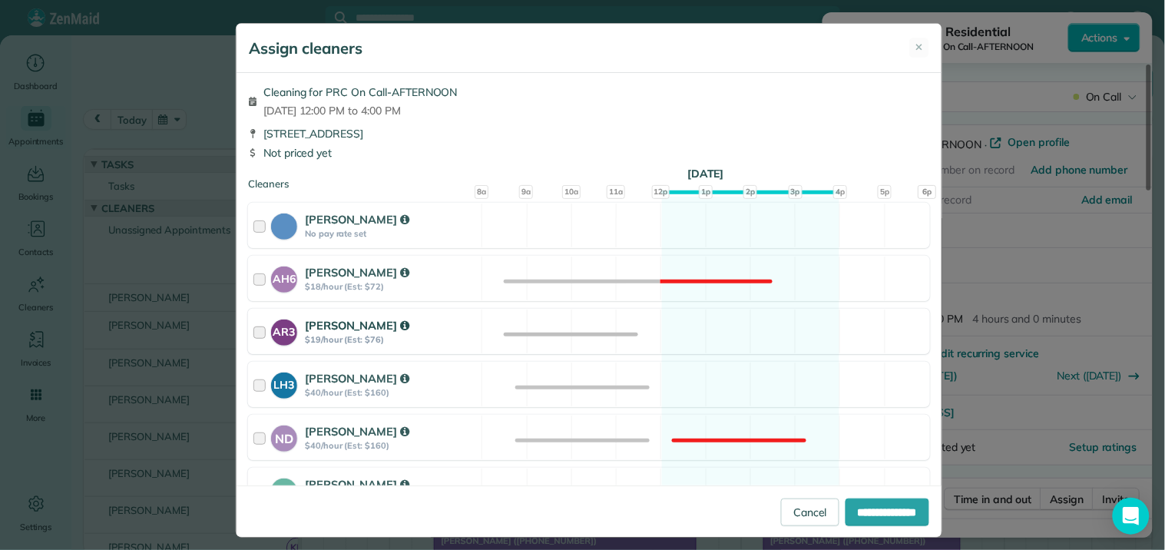
click at [703, 333] on div "AR3 [PERSON_NAME] $19/hour (Est: $76) Available" at bounding box center [589, 331] width 682 height 45
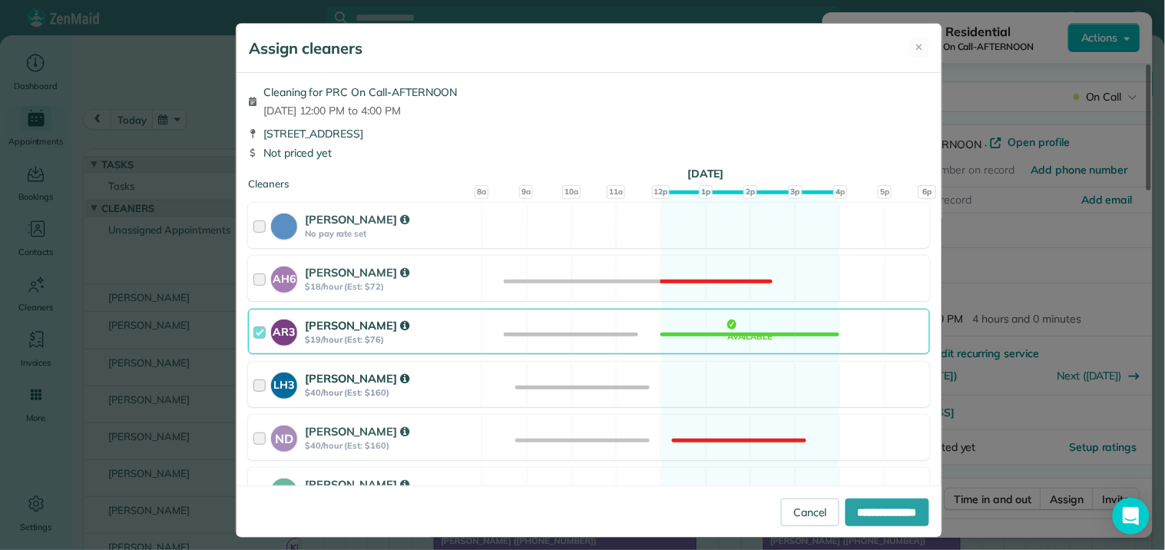
click at [694, 385] on div "LH3 [PERSON_NAME] $40/hour (Est: $160) Available" at bounding box center [589, 384] width 682 height 45
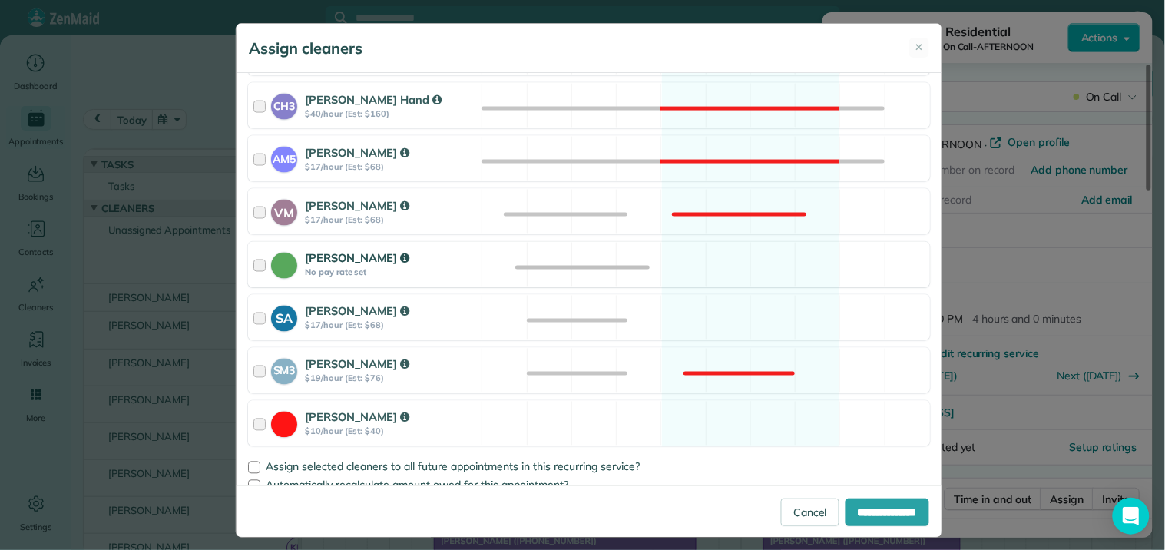
click at [741, 271] on div "[PERSON_NAME] No pay rate set Available" at bounding box center [589, 264] width 682 height 45
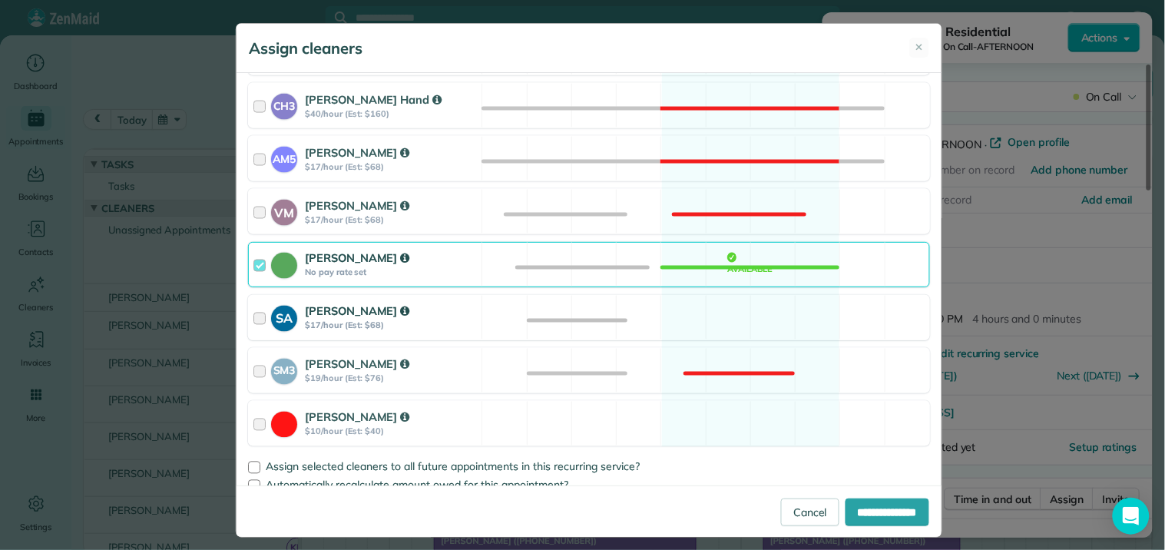
click at [724, 325] on div "SA [PERSON_NAME] $17/hour (Est: $68) Available" at bounding box center [589, 317] width 682 height 45
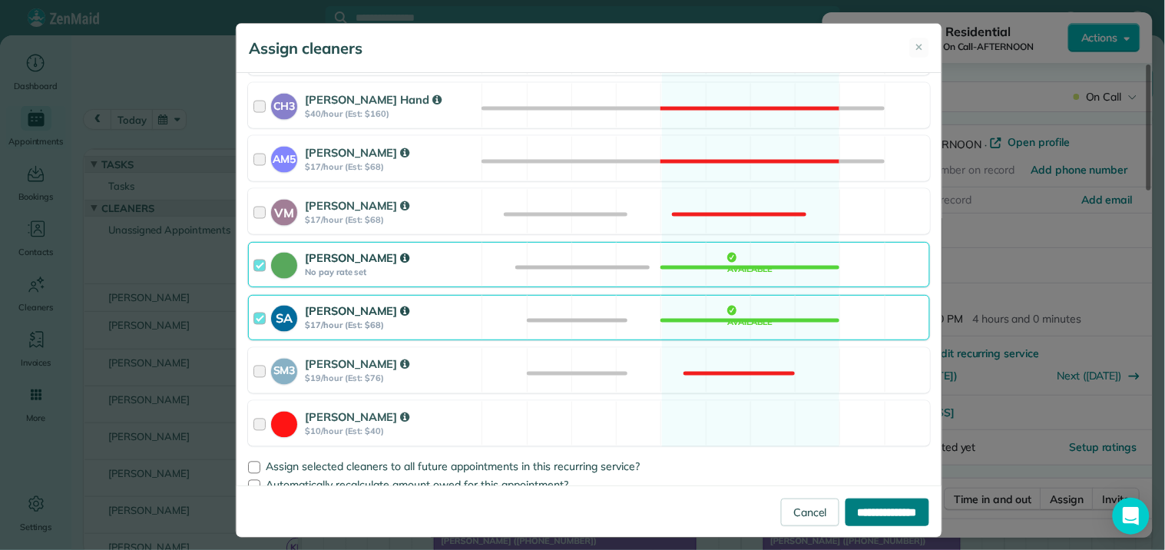
click at [869, 510] on input "**********" at bounding box center [887, 512] width 84 height 28
type input "**********"
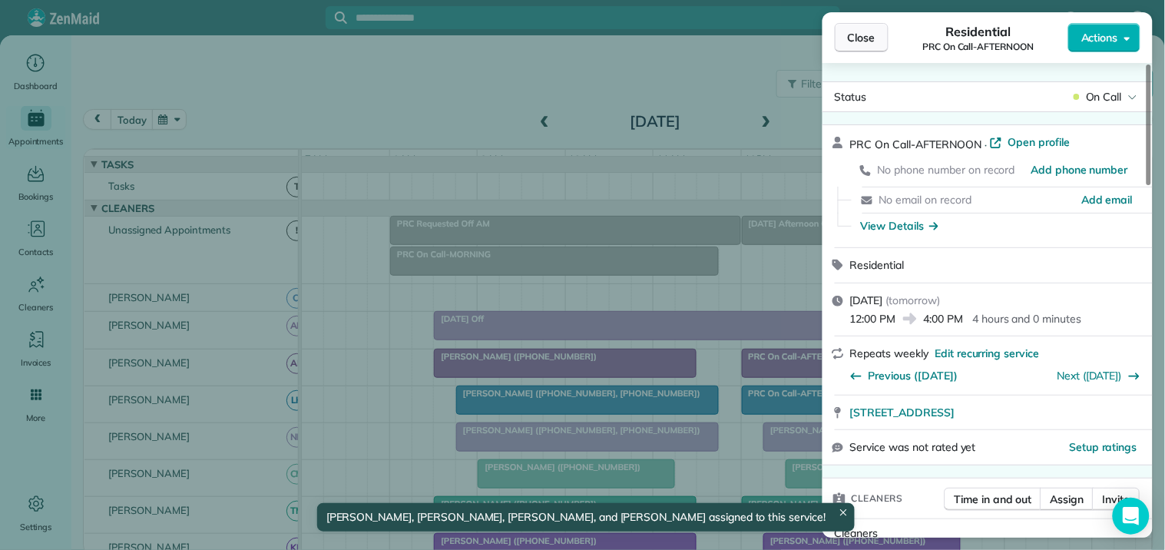
click at [871, 39] on span "Close" at bounding box center [862, 37] width 28 height 15
